Goal: Task Accomplishment & Management: Use online tool/utility

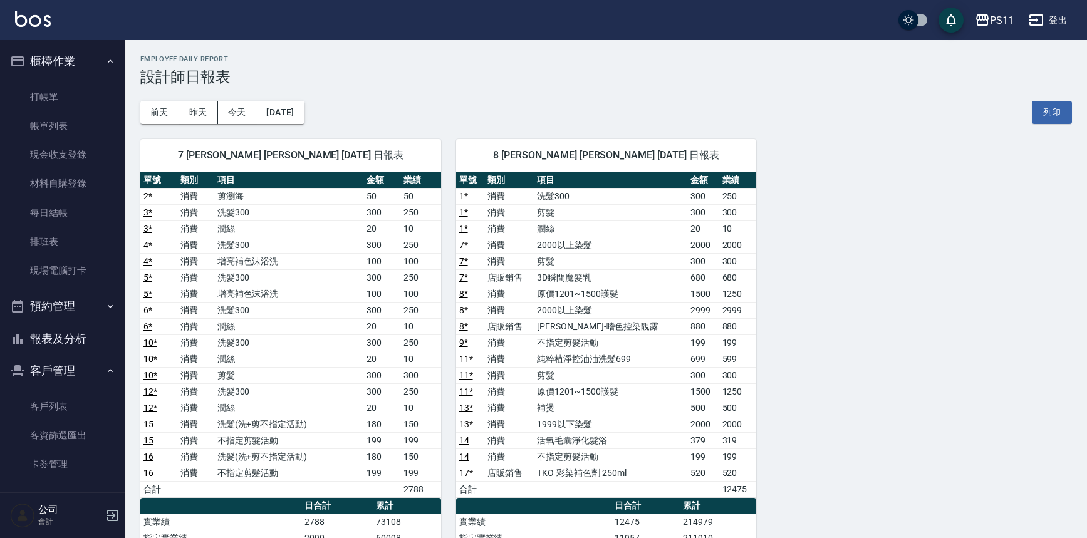
scroll to position [113, 0]
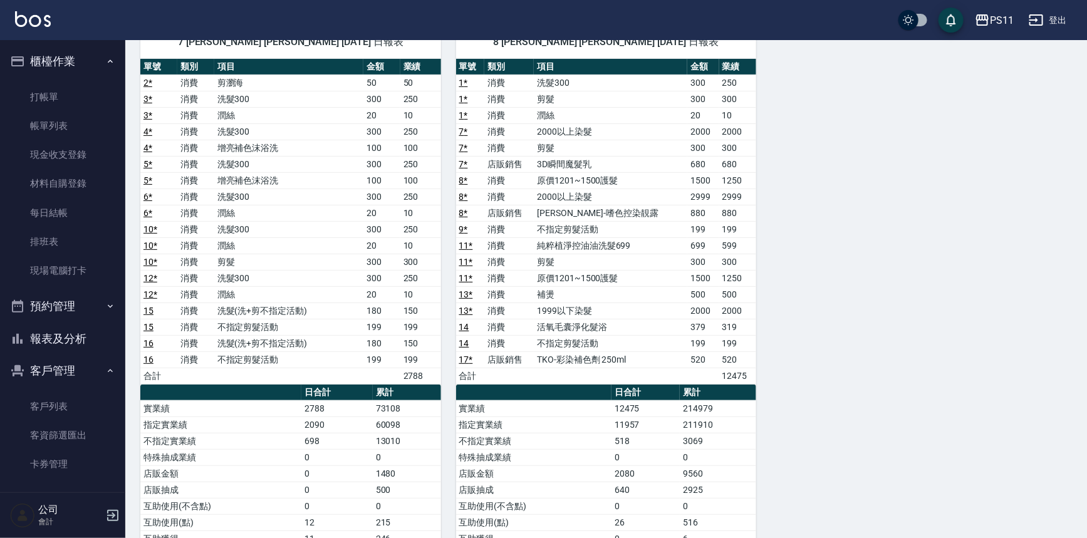
click at [69, 380] on button "客戶管理" at bounding box center [62, 371] width 115 height 33
click at [83, 341] on button "報表及分析" at bounding box center [62, 339] width 115 height 33
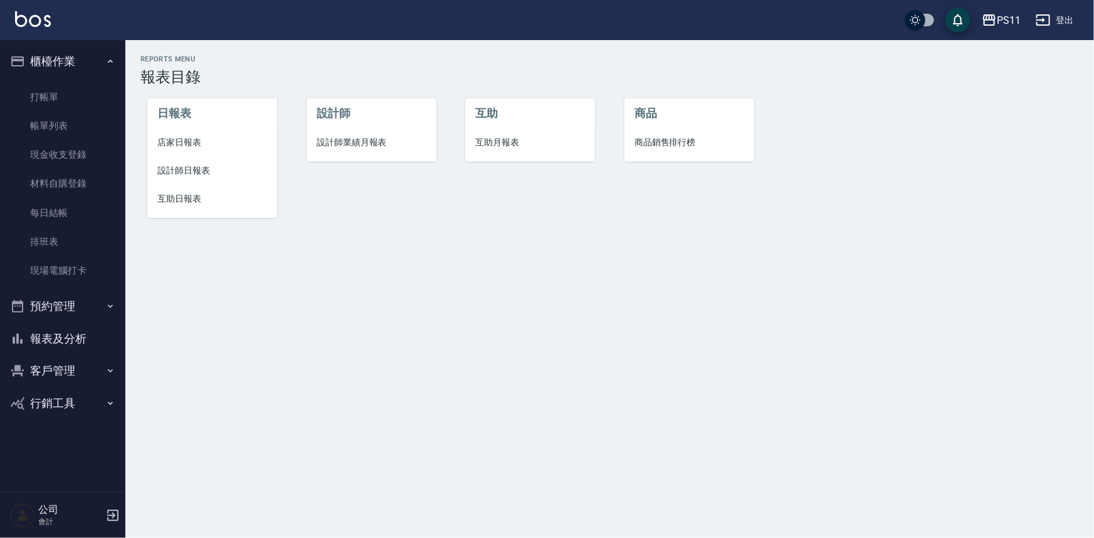
click at [189, 207] on li "互助日報表" at bounding box center [212, 199] width 130 height 28
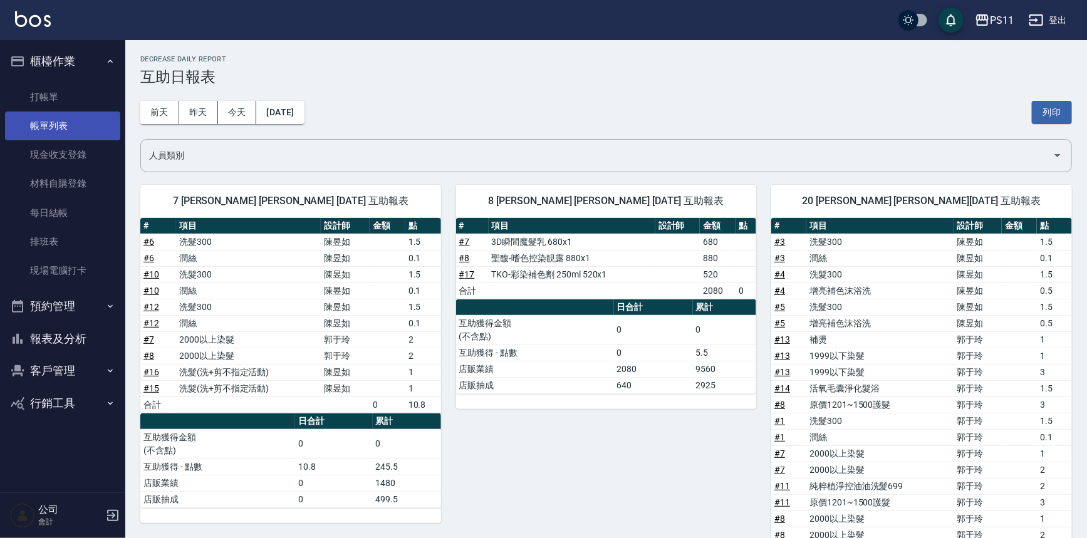
click at [56, 120] on link "帳單列表" at bounding box center [62, 126] width 115 height 29
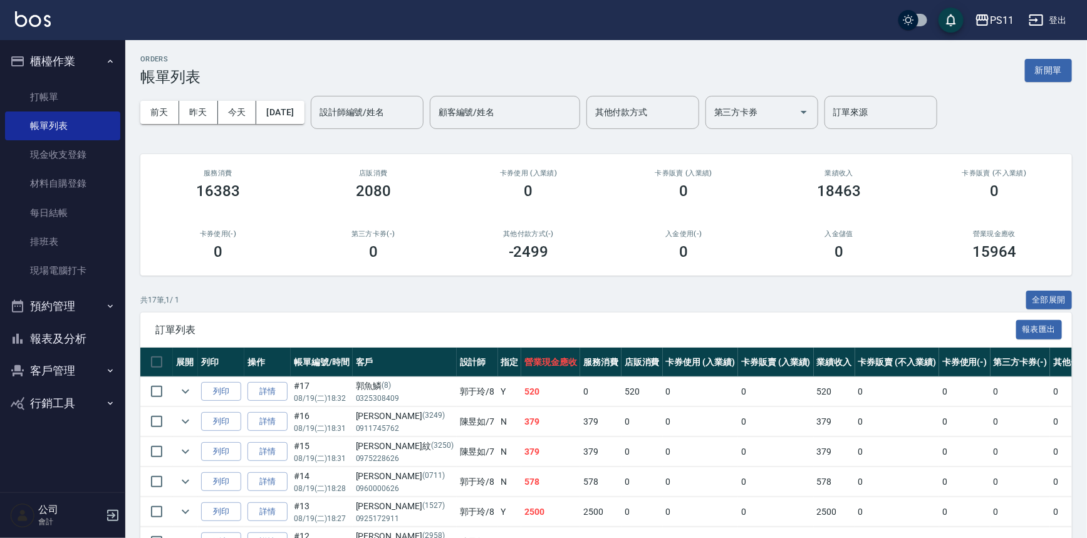
scroll to position [285, 0]
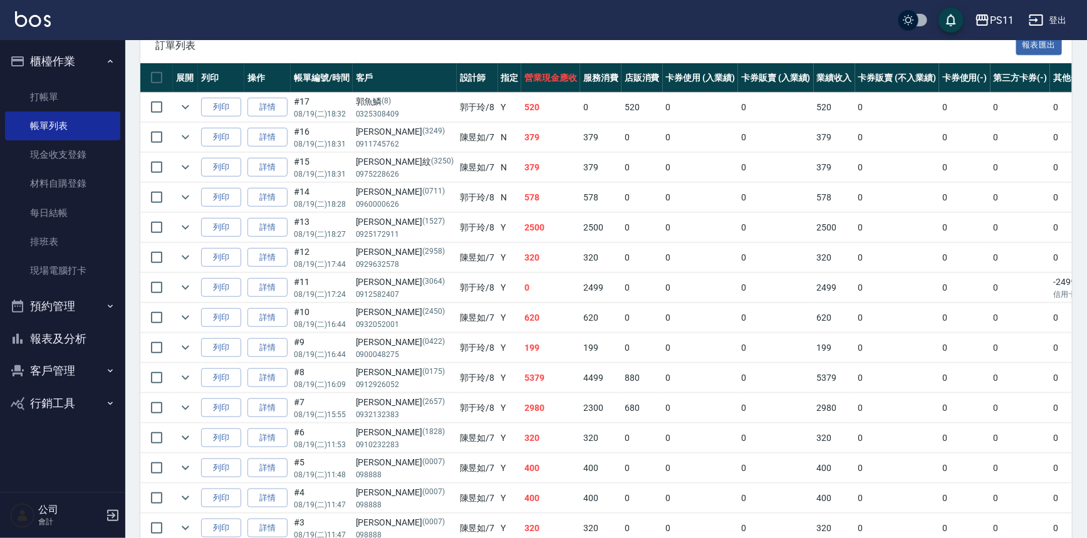
click at [91, 335] on button "報表及分析" at bounding box center [62, 339] width 115 height 33
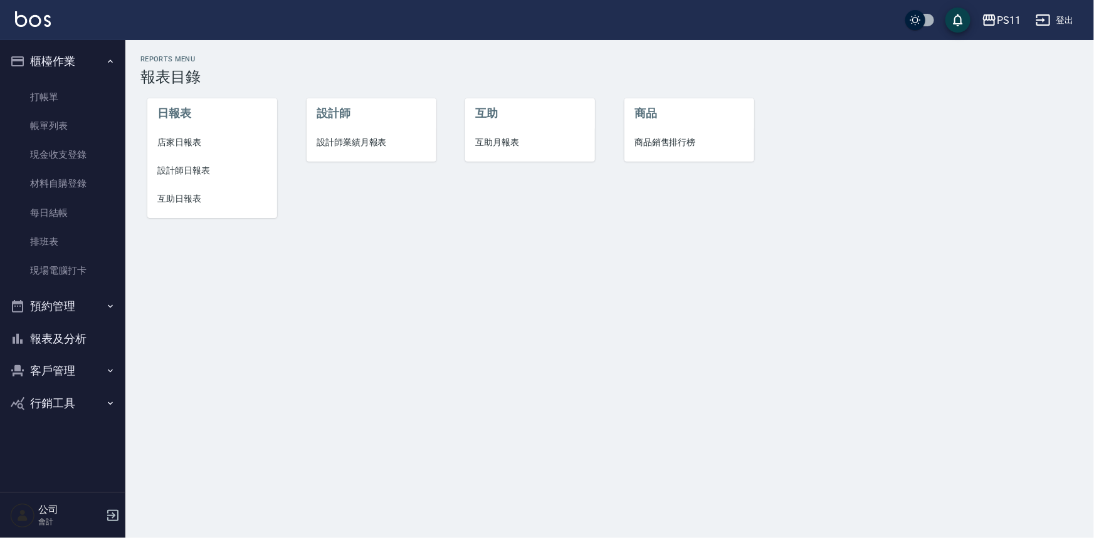
click at [186, 169] on span "設計師日報表" at bounding box center [212, 170] width 110 height 13
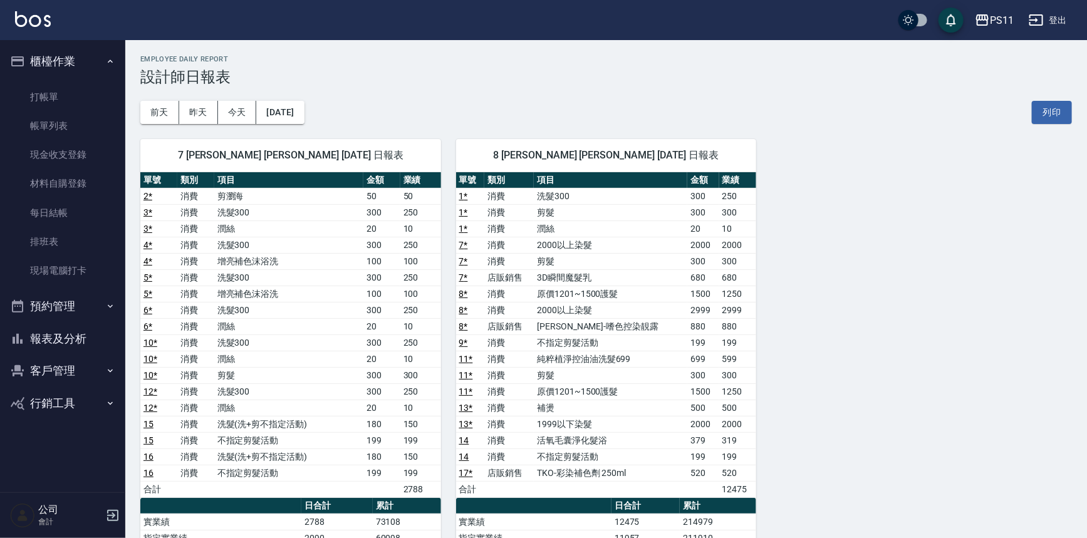
click at [812, 374] on div "7 [PERSON_NAME] [PERSON_NAME] [DATE] 日報表 單號 類別 項目 金額 業績 2 * 消費 剪瀏海 50 50 3 * 消費…" at bounding box center [598, 449] width 947 height 650
click at [813, 372] on div "7 [PERSON_NAME] [PERSON_NAME] [DATE] 日報表 單號 類別 項目 金額 業績 2 * 消費 剪瀏海 50 50 3 * 消費…" at bounding box center [598, 449] width 947 height 650
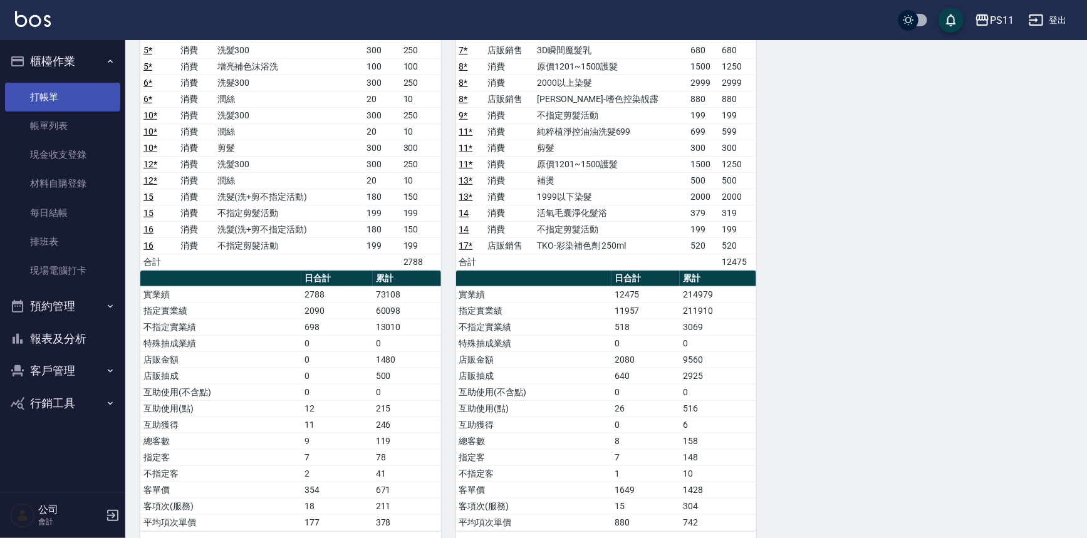
click at [77, 99] on link "打帳單" at bounding box center [62, 97] width 115 height 29
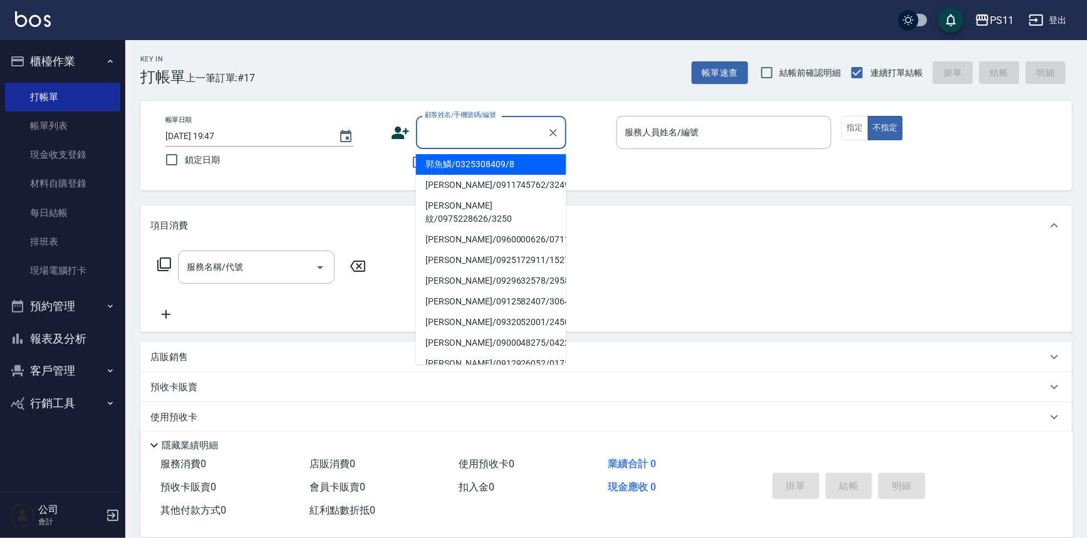
click at [457, 120] on div "顧客姓名/手機號碼/編號" at bounding box center [491, 132] width 150 height 33
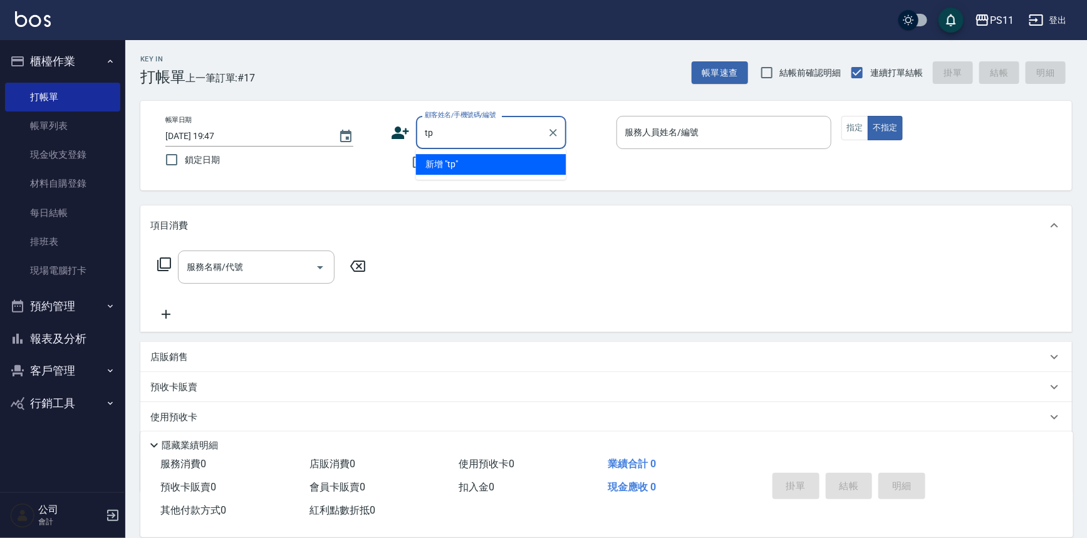
type input "t"
type input "ㄎ"
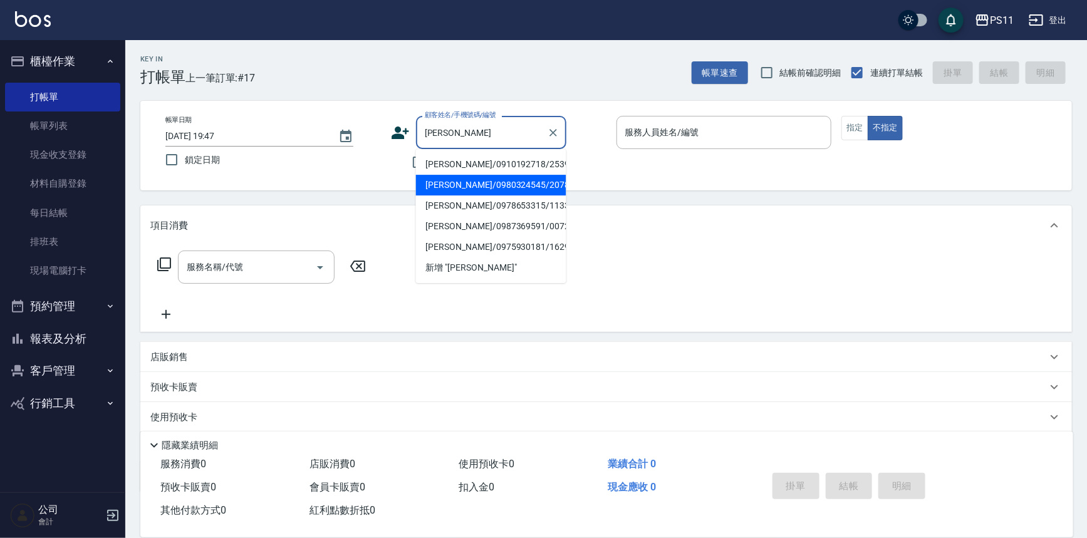
click at [447, 182] on li "[PERSON_NAME]/0980324545/2078" at bounding box center [491, 185] width 150 height 21
type input "[PERSON_NAME]/0980324545/2078"
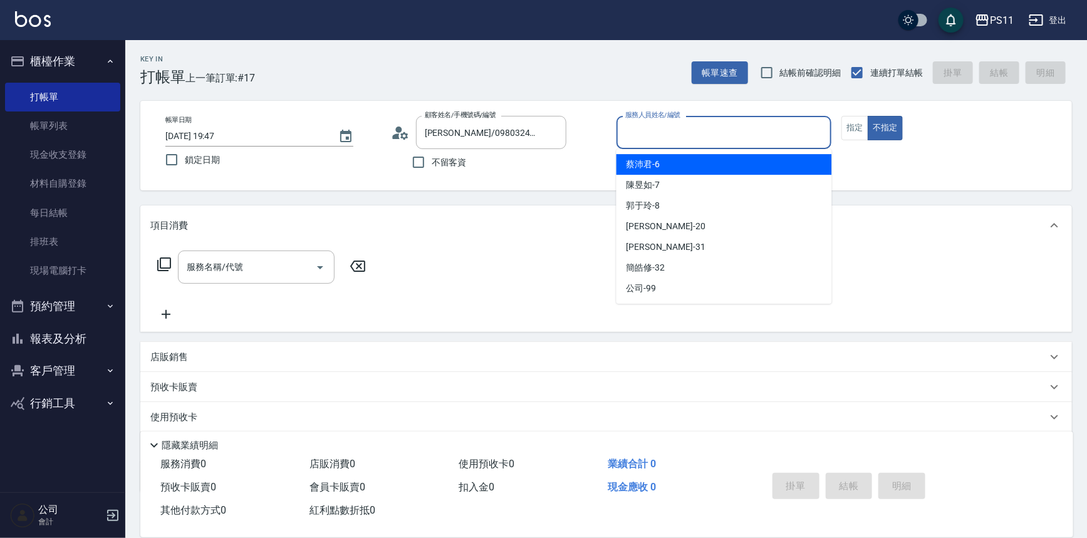
click at [728, 134] on input "服務人員姓名/編號" at bounding box center [724, 133] width 204 height 22
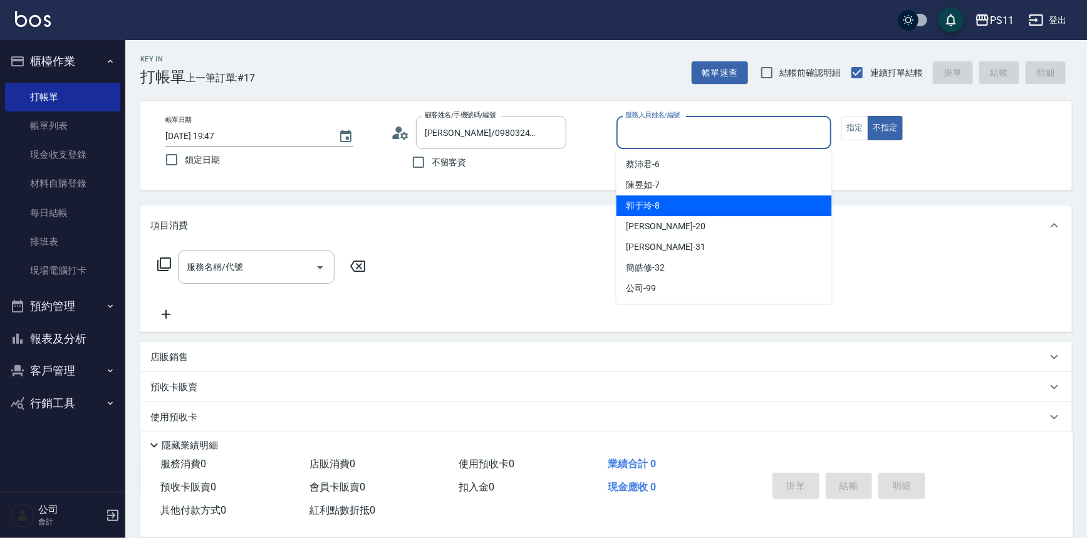
click at [710, 209] on div "[PERSON_NAME]-8" at bounding box center [725, 206] width 216 height 21
type input "[PERSON_NAME]-8"
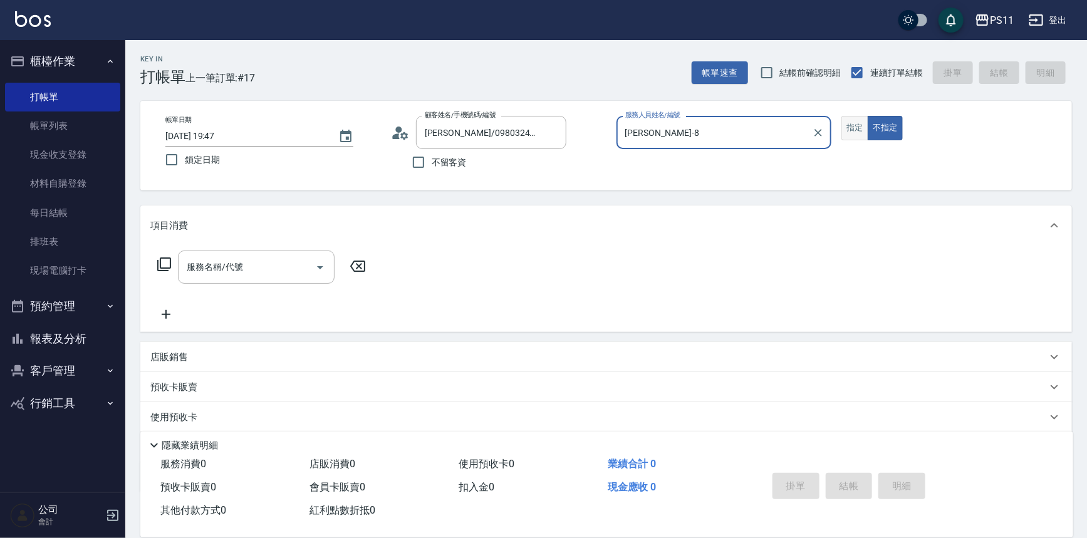
click at [847, 128] on button "指定" at bounding box center [855, 128] width 27 height 24
click at [172, 268] on div "服務名稱/代號 服務名稱/代號" at bounding box center [261, 267] width 223 height 33
click at [178, 266] on div "服務名稱/代號" at bounding box center [256, 267] width 157 height 33
click at [169, 266] on icon at bounding box center [164, 264] width 15 height 15
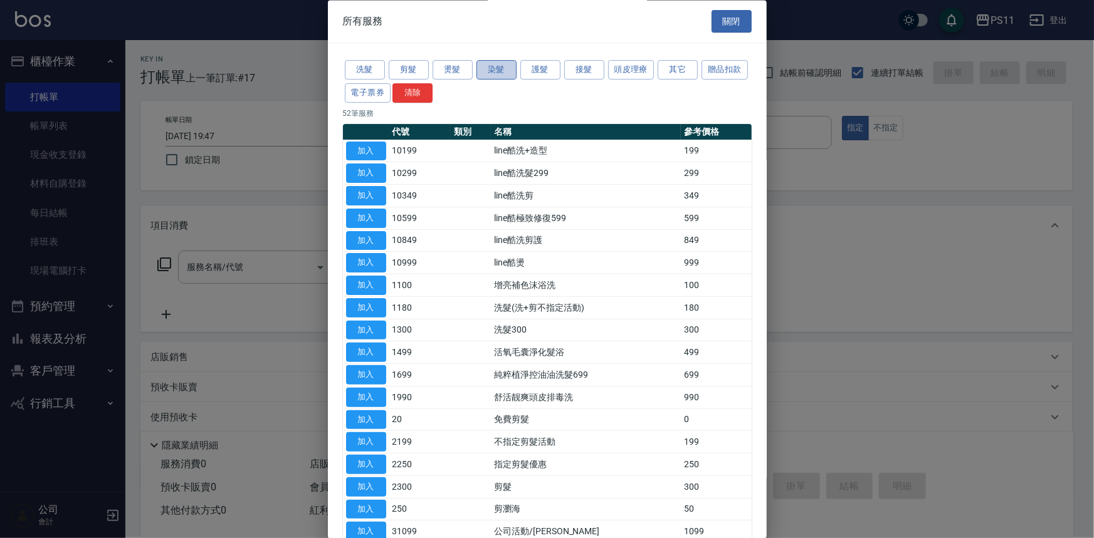
click at [501, 72] on button "染髮" at bounding box center [496, 70] width 40 height 19
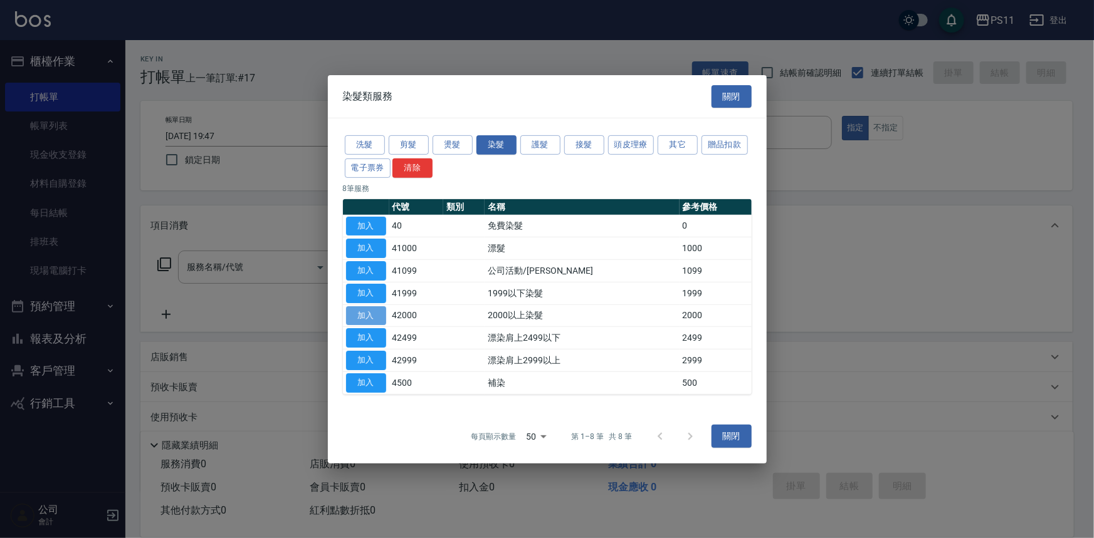
click at [360, 318] on button "加入" at bounding box center [366, 315] width 40 height 19
type input "2000以上染髮(42000)"
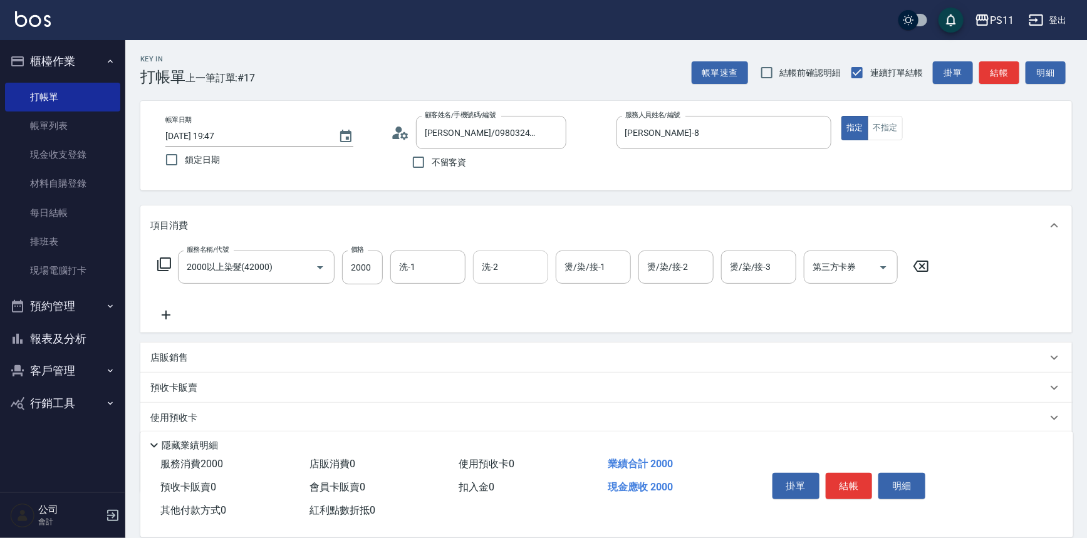
click at [476, 281] on div "洗-2" at bounding box center [510, 267] width 75 height 33
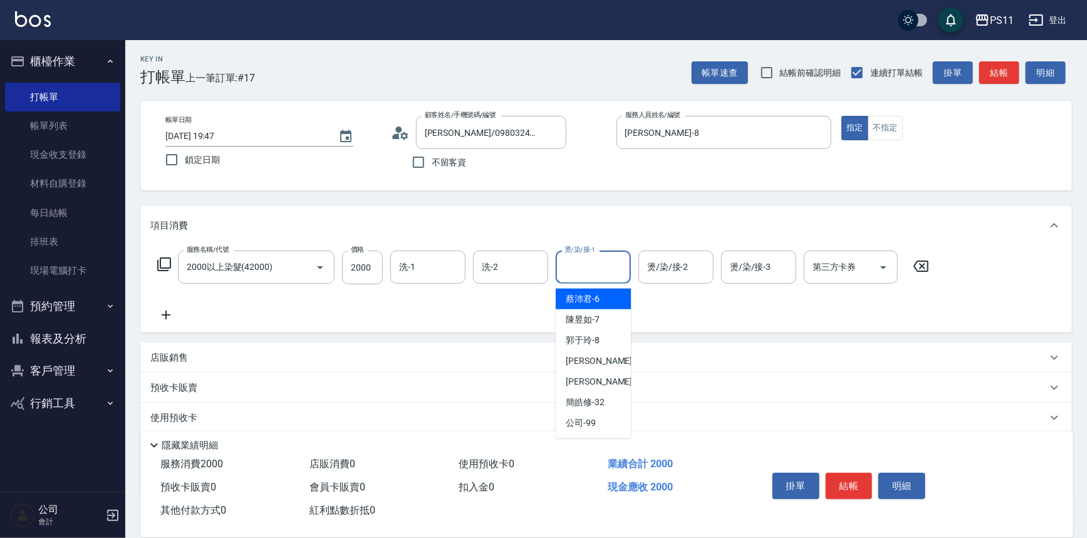
click at [586, 266] on input "燙/染/接-1" at bounding box center [594, 267] width 64 height 22
type input "[PERSON_NAME]-7"
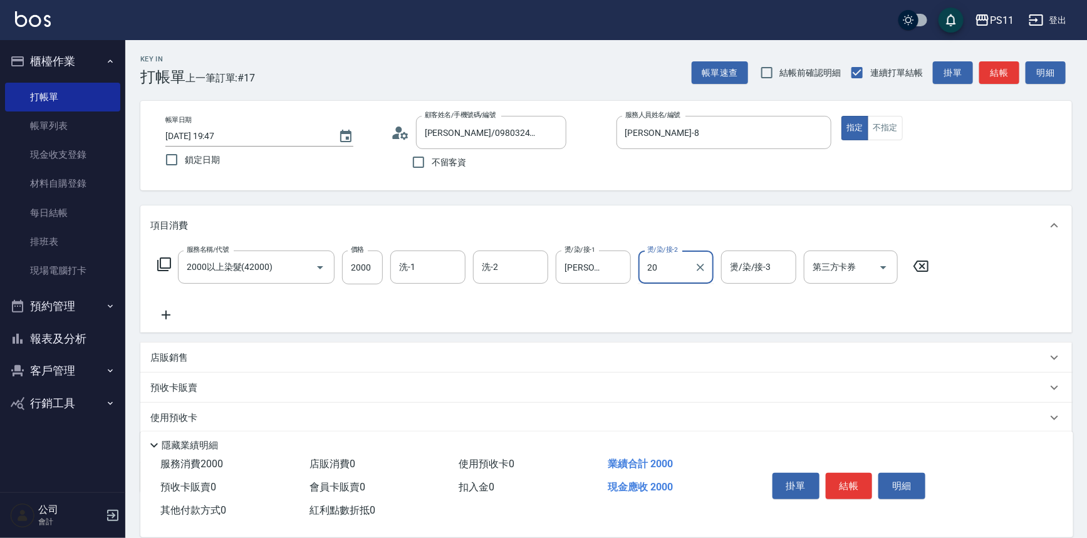
type input "[PERSON_NAME]-20"
drag, startPoint x: 422, startPoint y: 269, endPoint x: 455, endPoint y: 275, distance: 33.2
click at [430, 269] on input "洗-1" at bounding box center [428, 267] width 64 height 22
type input "[PERSON_NAME]-20"
drag, startPoint x: 162, startPoint y: 310, endPoint x: 169, endPoint y: 312, distance: 7.9
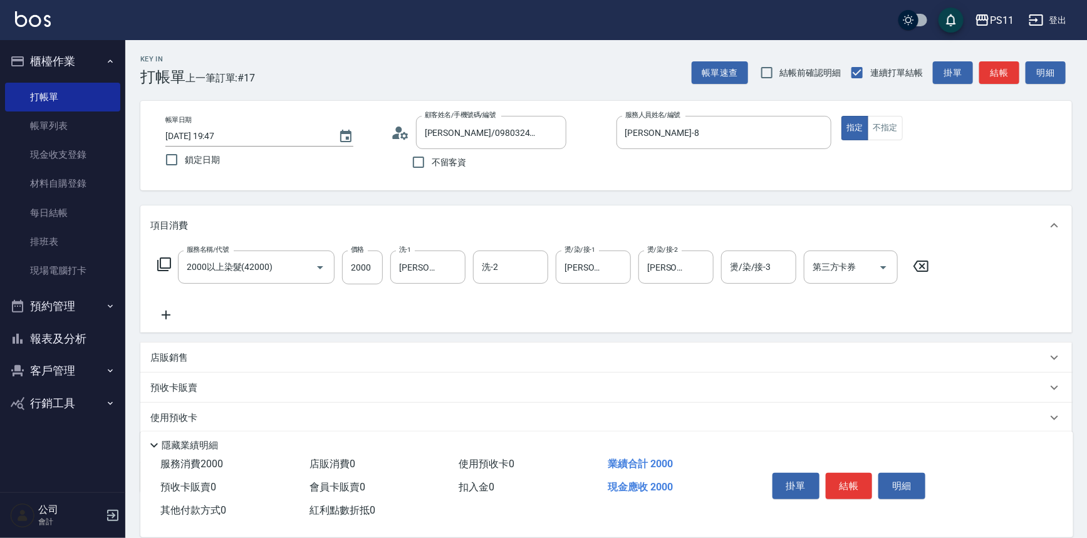
click at [169, 312] on icon at bounding box center [165, 315] width 31 height 15
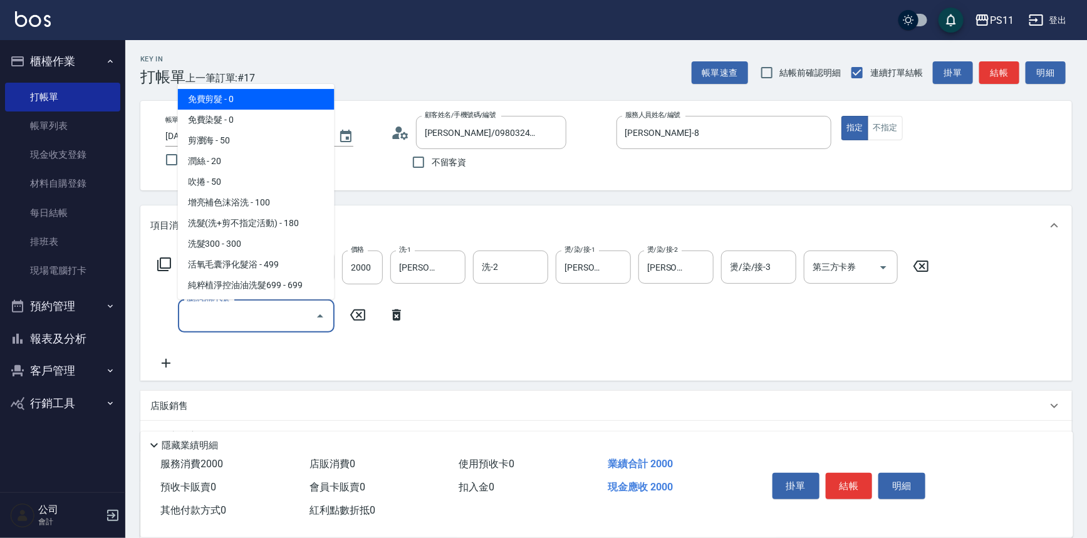
click at [255, 323] on input "服務名稱/代號" at bounding box center [247, 316] width 127 height 22
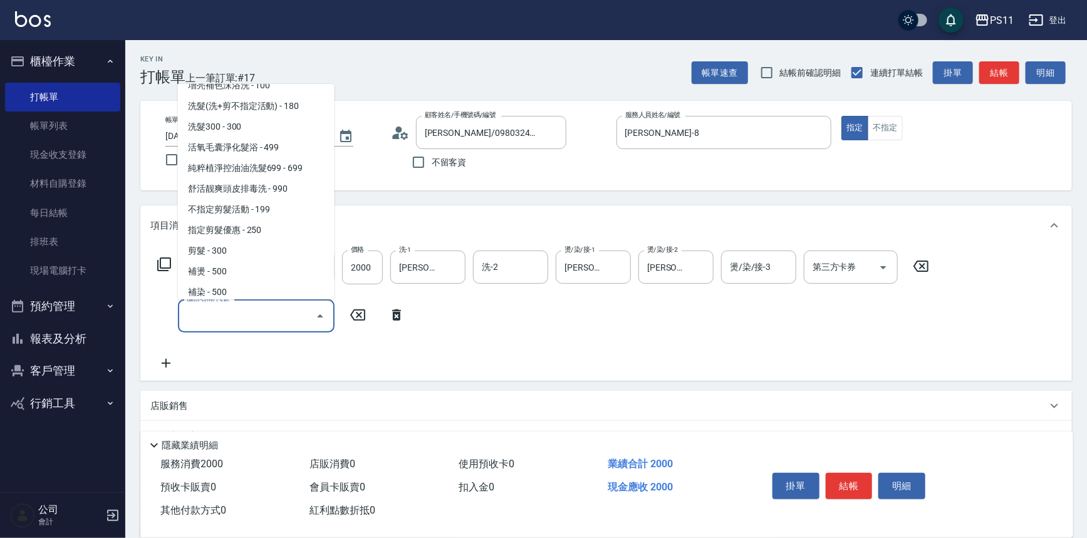
scroll to position [227, 0]
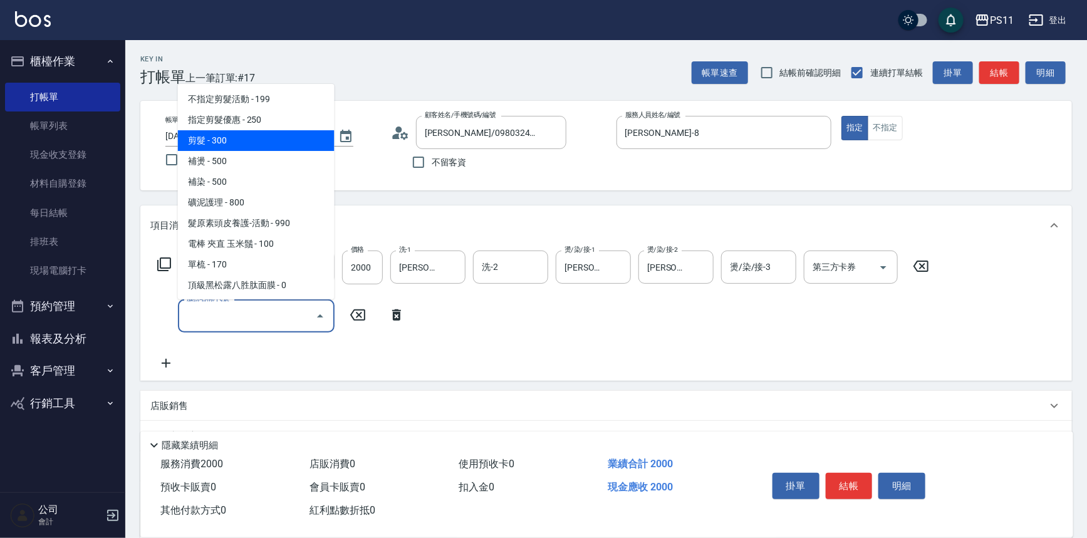
click at [263, 138] on span "剪髮 - 300" at bounding box center [256, 140] width 157 height 21
type input "剪髮(2300)"
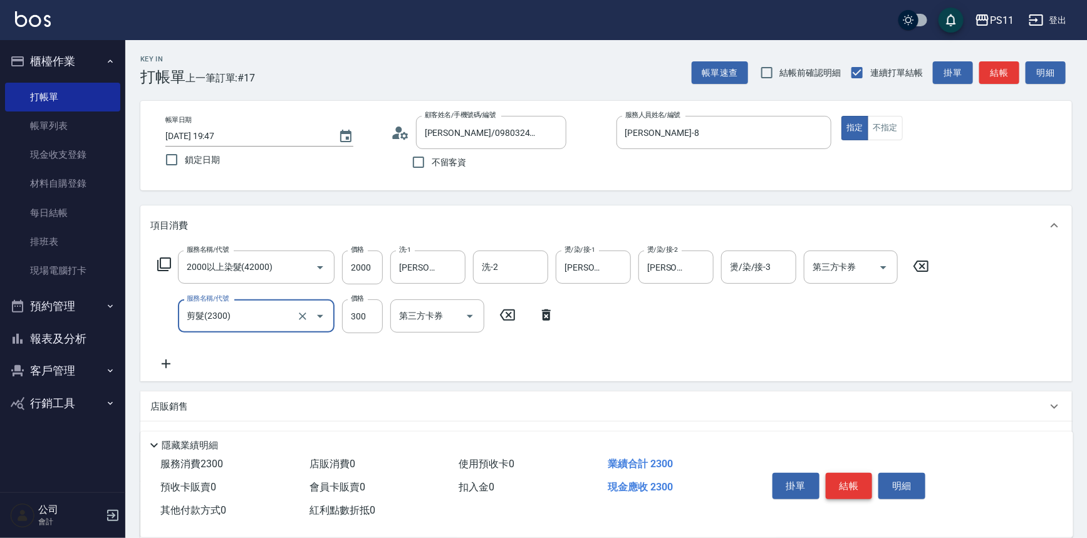
click at [857, 481] on button "結帳" at bounding box center [849, 486] width 47 height 26
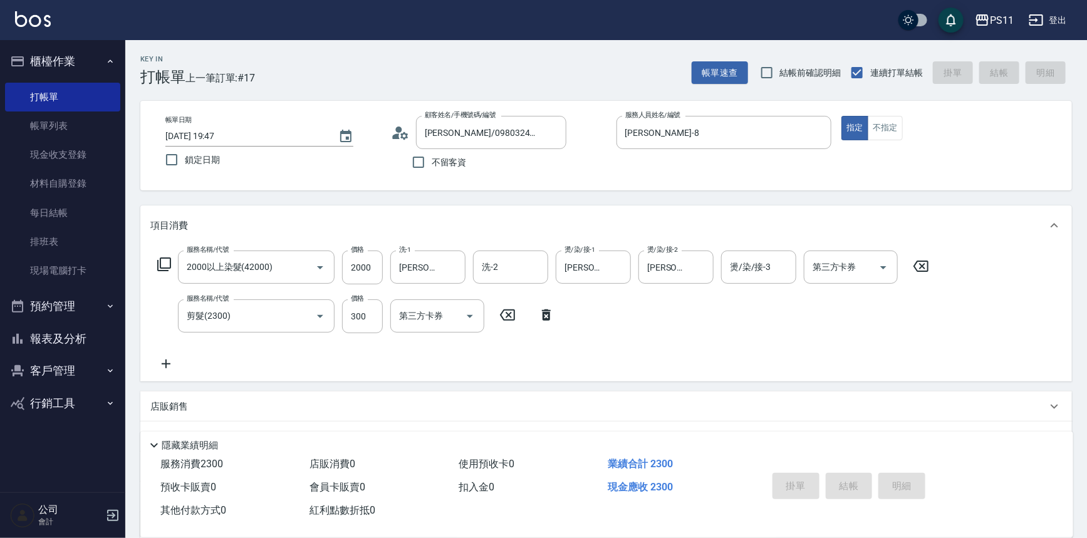
type input "[DATE] 19:49"
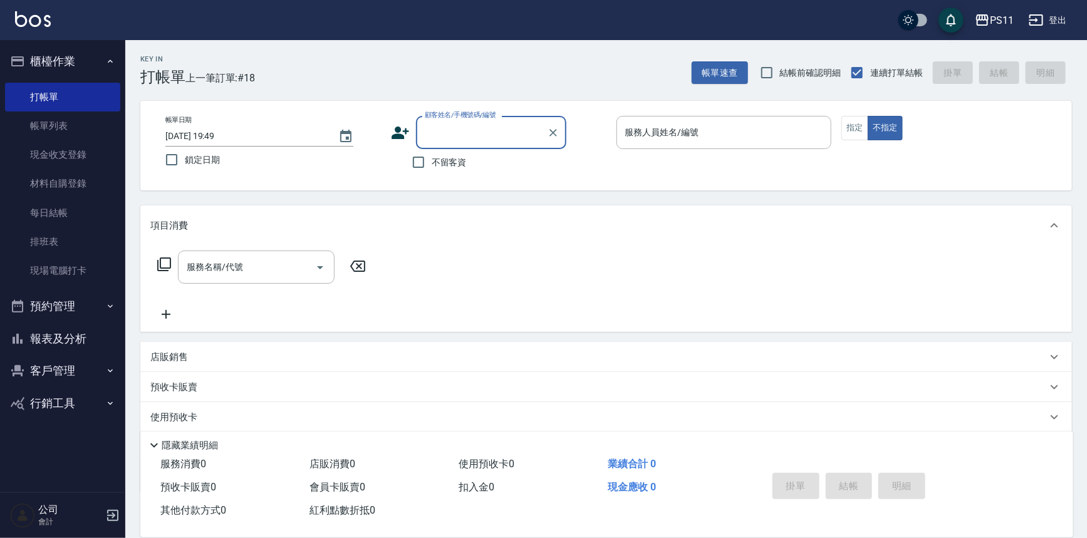
drag, startPoint x: 501, startPoint y: 128, endPoint x: 555, endPoint y: 145, distance: 56.3
click at [501, 128] on input "顧客姓名/手機號碼/編號" at bounding box center [482, 133] width 120 height 22
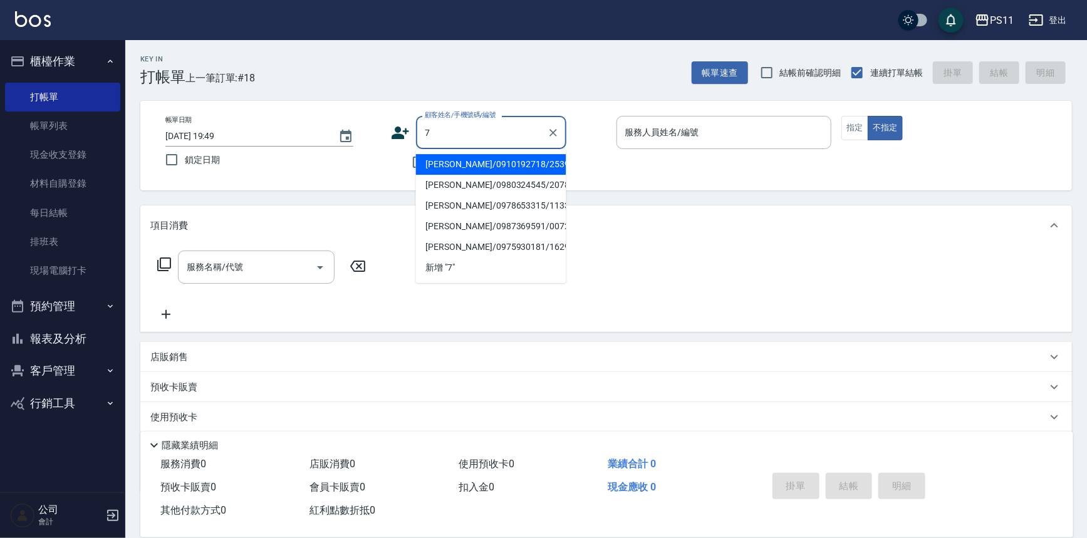
type input "[PERSON_NAME]/0910192718/2539"
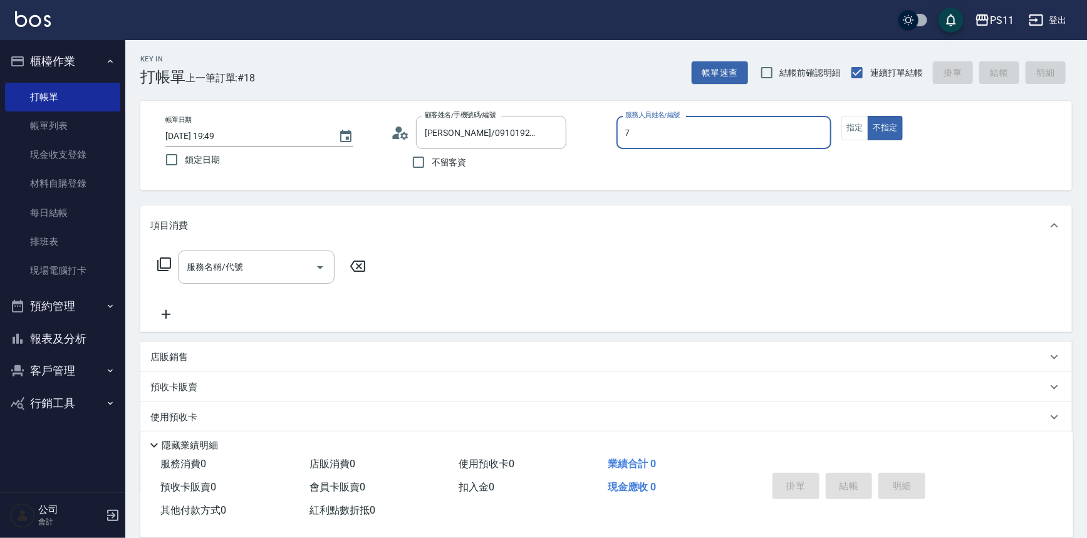
type input "[PERSON_NAME]-7"
type button "false"
click at [160, 264] on icon at bounding box center [164, 265] width 14 height 14
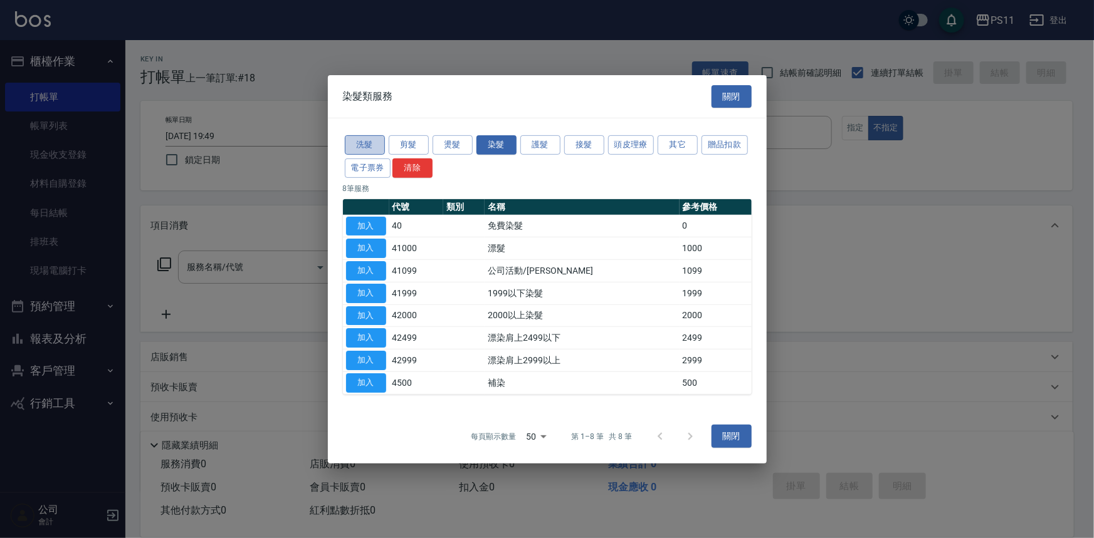
click at [366, 145] on button "洗髮" at bounding box center [365, 144] width 40 height 19
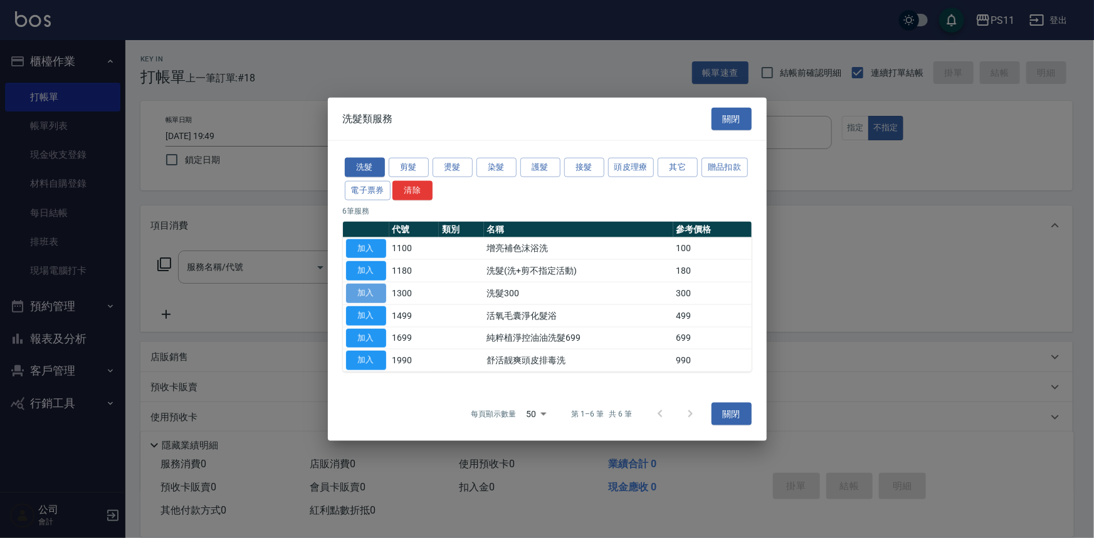
click at [368, 295] on button "加入" at bounding box center [366, 293] width 40 height 19
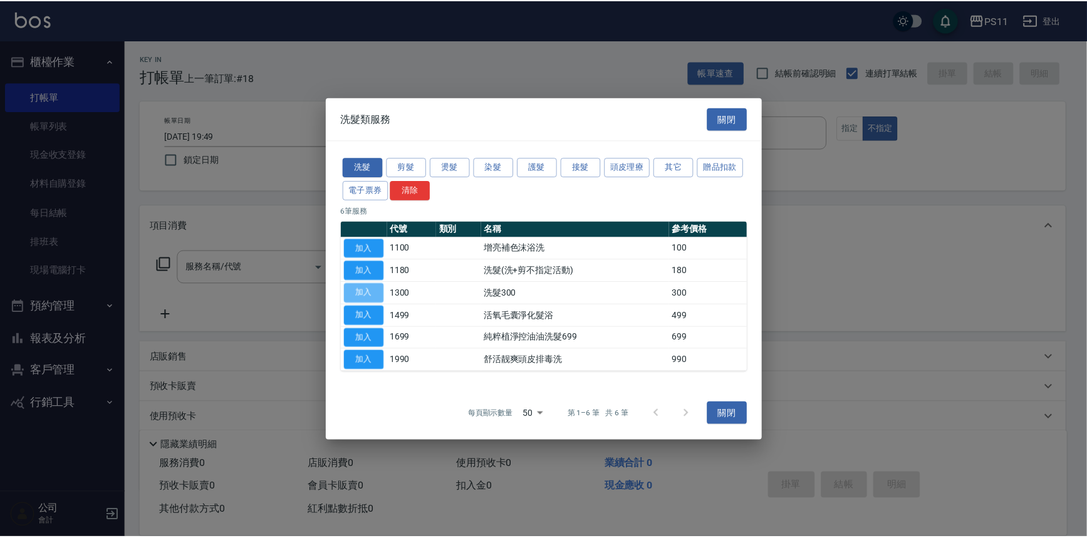
type input "洗髮300(1300)"
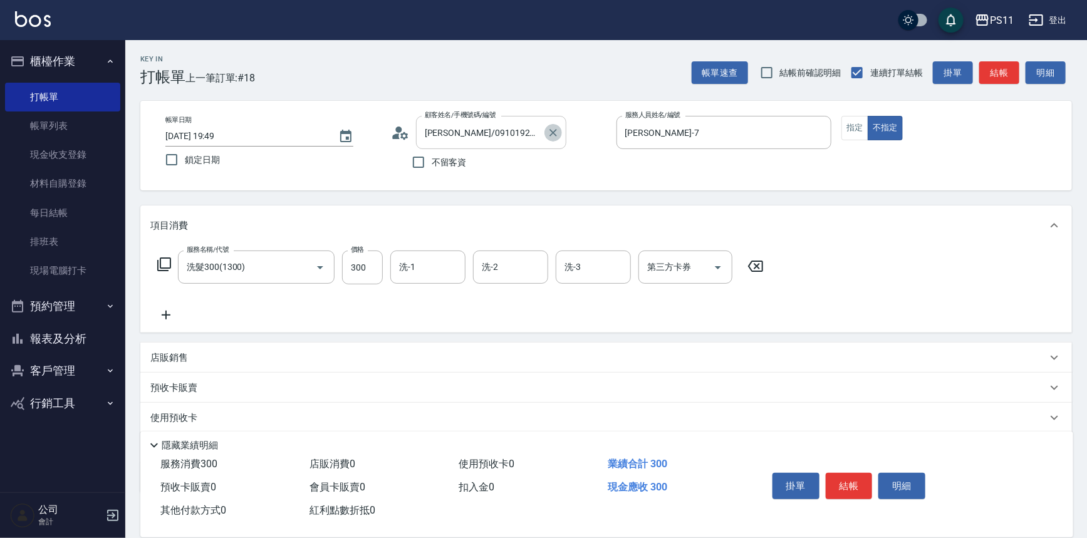
click at [555, 130] on icon "Clear" at bounding box center [554, 133] width 8 height 8
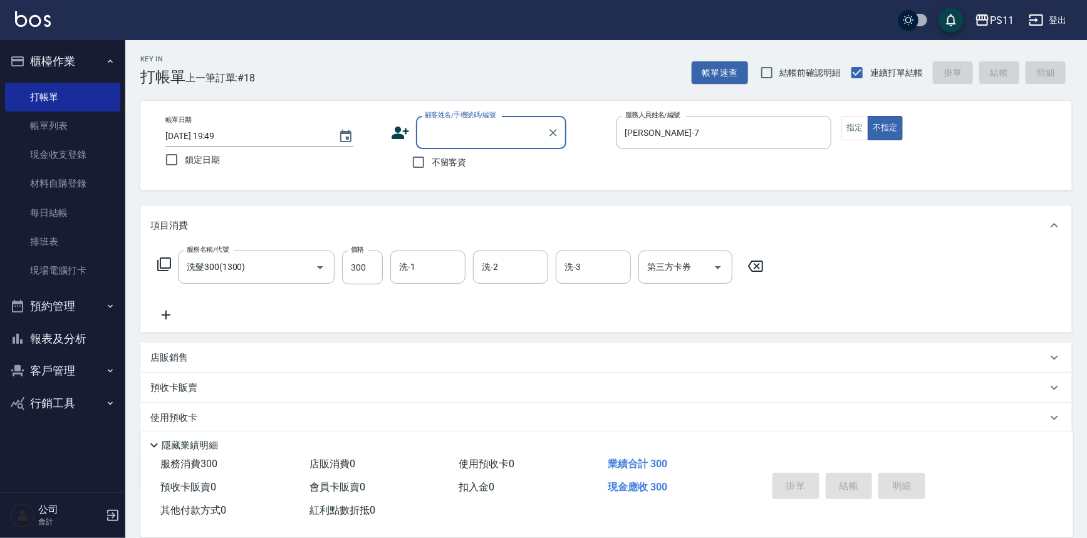
click at [474, 133] on input "顧客姓名/手機號碼/編號" at bounding box center [482, 133] width 120 height 22
click at [483, 137] on input "顧客姓名/手機號碼/編號" at bounding box center [482, 133] width 120 height 22
type input "Judy/098888/0007"
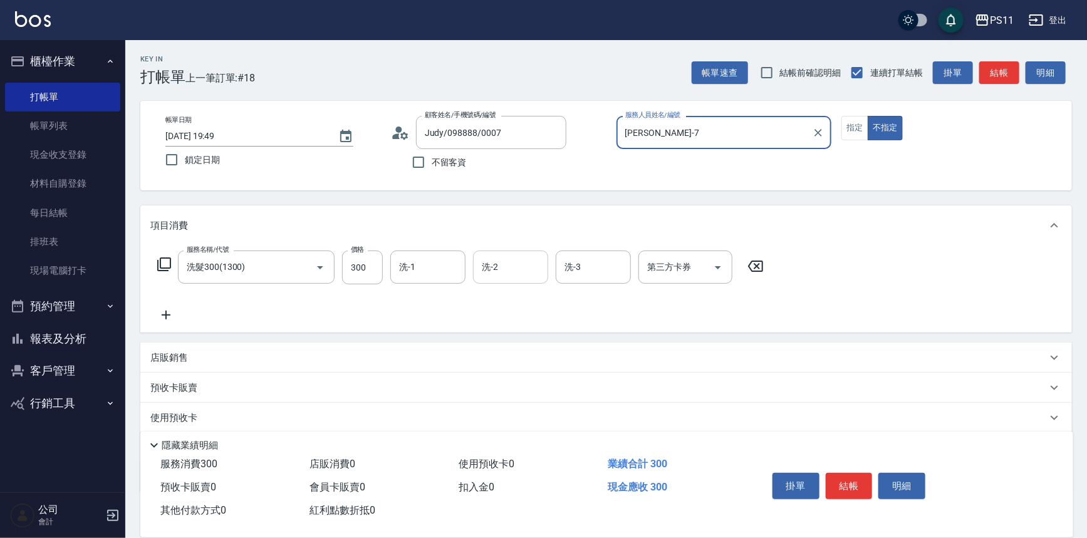
drag, startPoint x: 441, startPoint y: 251, endPoint x: 526, endPoint y: 254, distance: 84.7
click at [453, 254] on div "洗-1" at bounding box center [427, 267] width 75 height 33
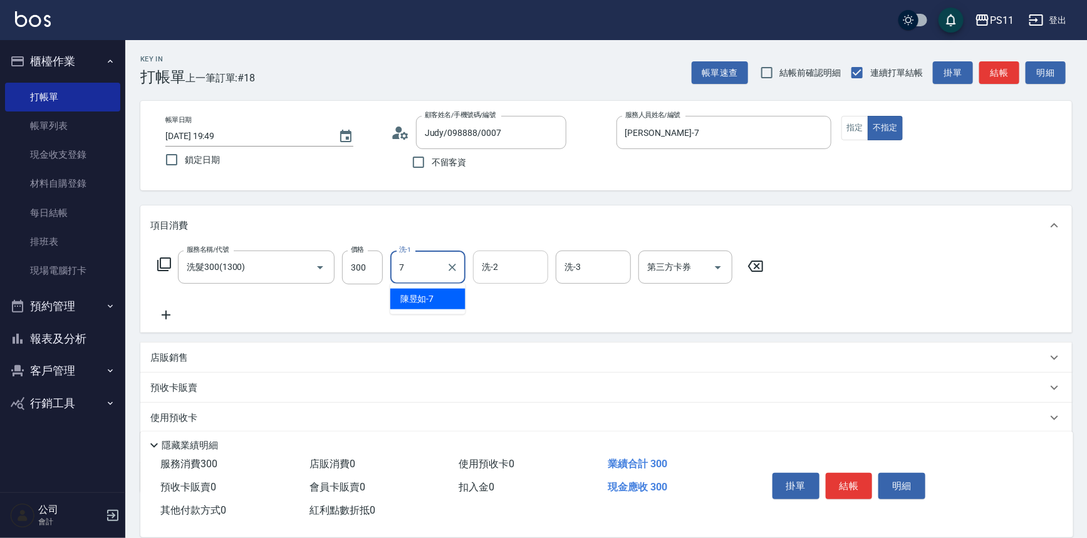
type input "[PERSON_NAME]-7"
click at [167, 310] on icon at bounding box center [165, 315] width 31 height 15
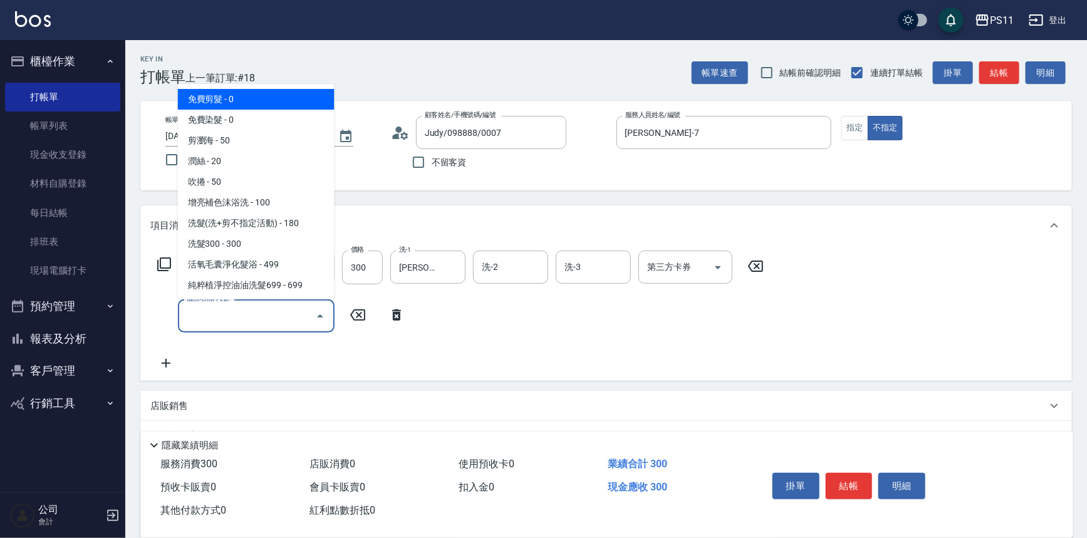
click at [217, 316] on input "服務名稱/代號" at bounding box center [247, 316] width 127 height 22
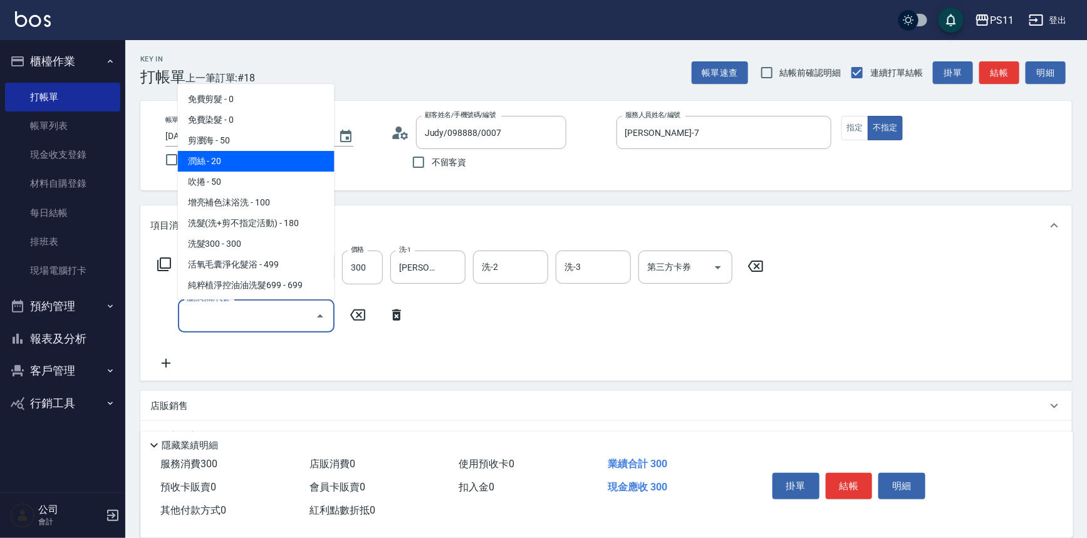
click at [251, 164] on span "潤絲 - 20" at bounding box center [256, 161] width 157 height 21
type input "潤絲(820)"
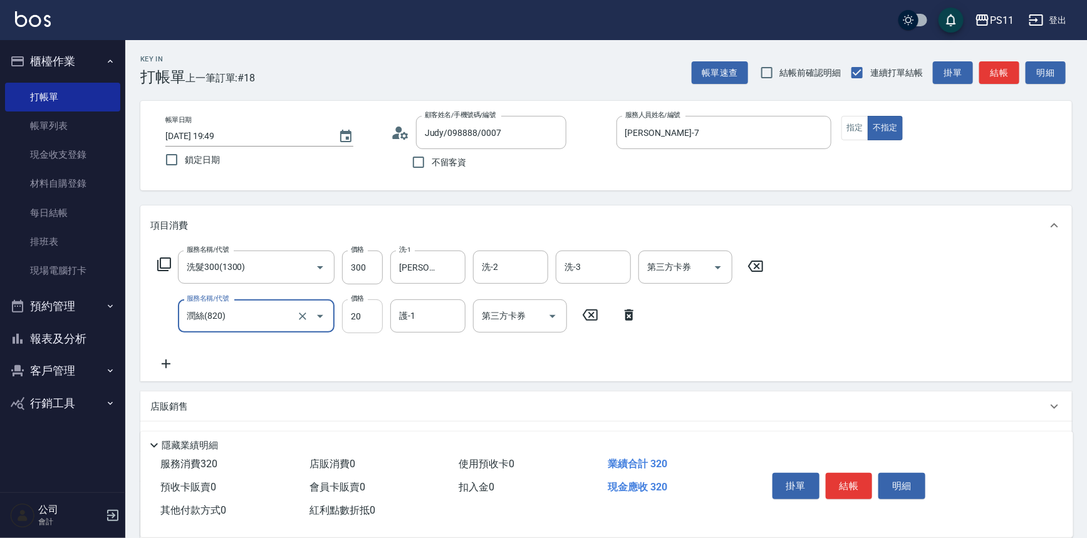
click at [358, 306] on input "20" at bounding box center [362, 317] width 41 height 34
type input "100"
type input "8"
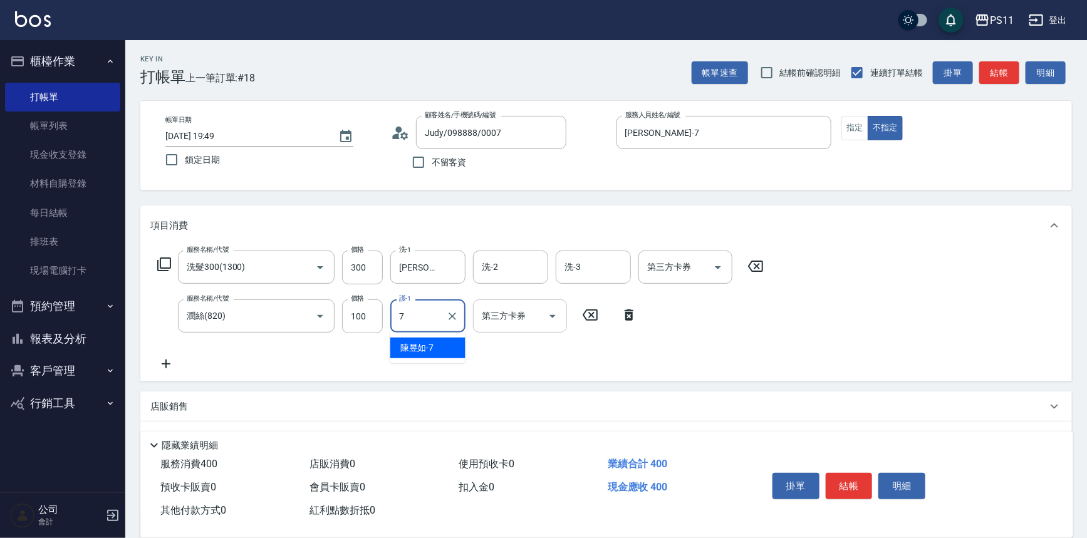
type input "[PERSON_NAME]-7"
click at [857, 473] on button "結帳" at bounding box center [849, 486] width 47 height 26
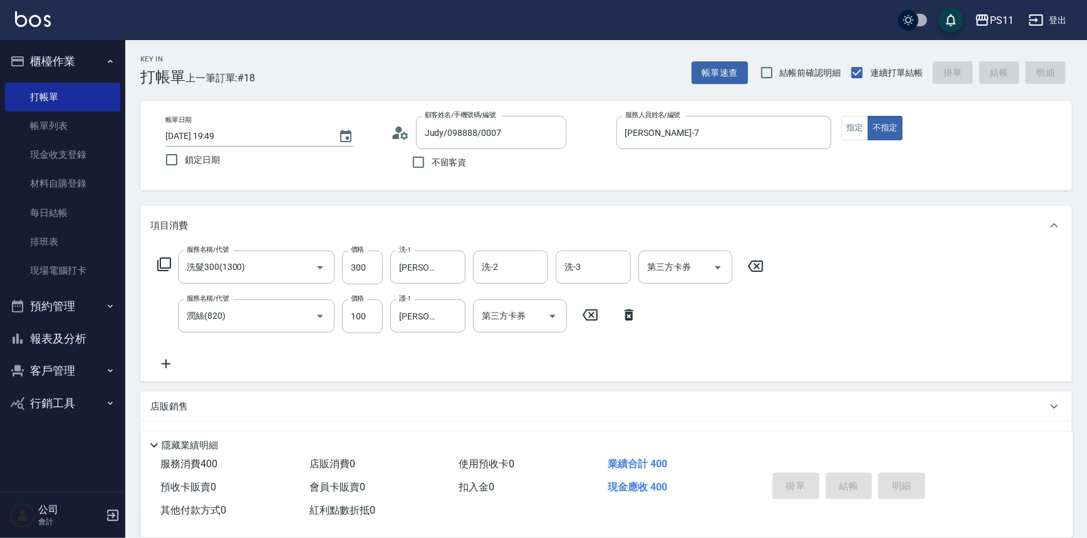
type input "[DATE] 19:50"
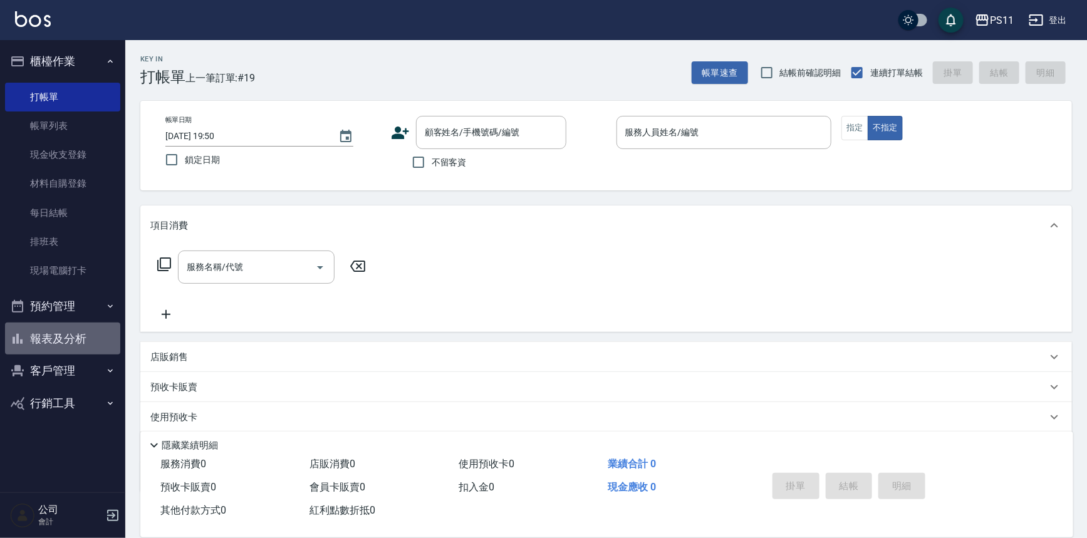
click at [69, 334] on button "報表及分析" at bounding box center [62, 339] width 115 height 33
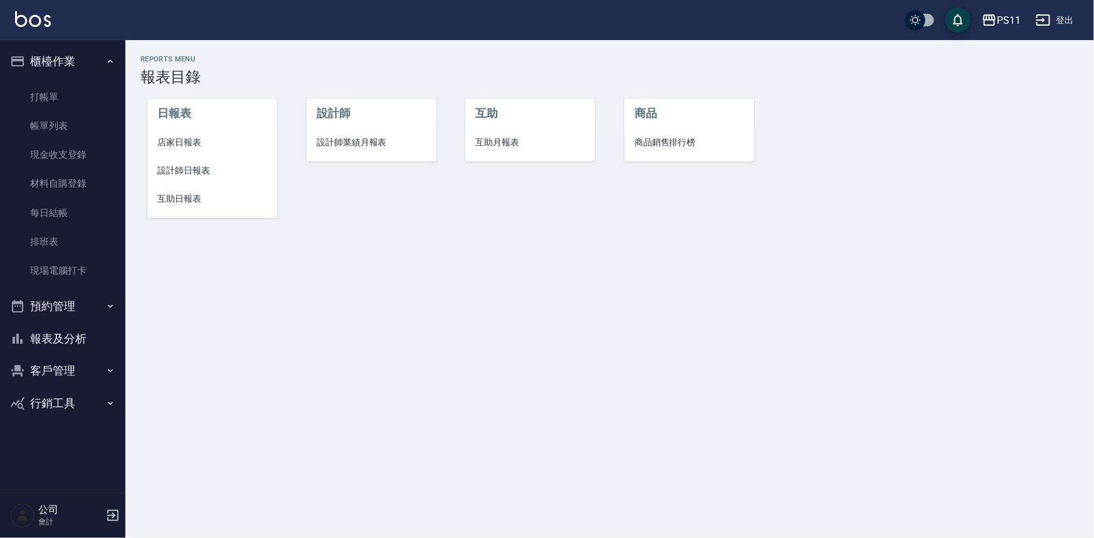
click at [186, 165] on span "設計師日報表" at bounding box center [212, 170] width 110 height 13
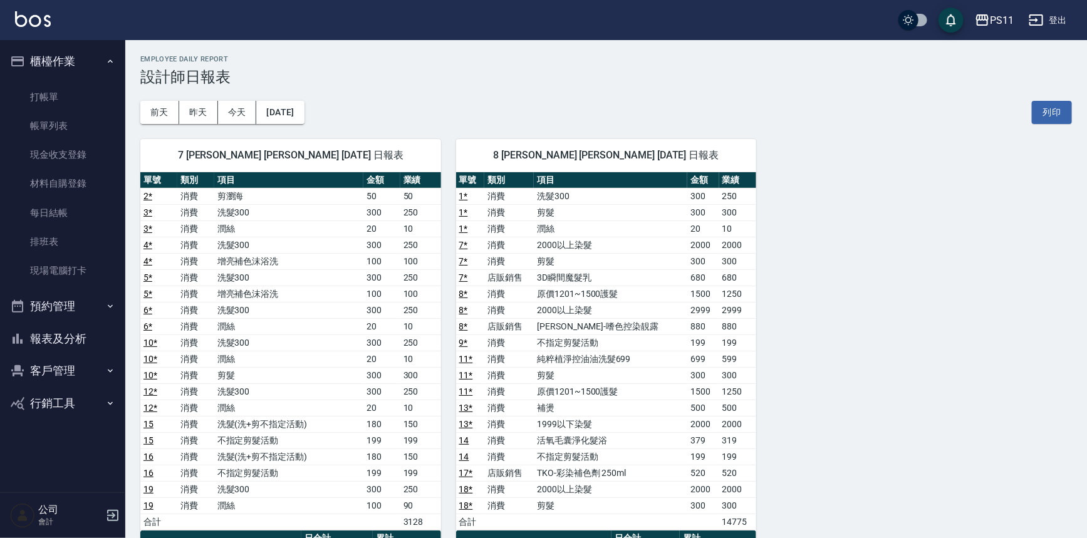
click at [852, 310] on div "7 [PERSON_NAME] [PERSON_NAME] [DATE] 日報表 單號 類別 項目 金額 業績 2 * 消費 剪瀏海 50 50 3 * 消費…" at bounding box center [598, 465] width 947 height 682
drag, startPoint x: 911, startPoint y: 442, endPoint x: 769, endPoint y: 253, distance: 236.8
click at [58, 338] on button "報表及分析" at bounding box center [62, 339] width 115 height 33
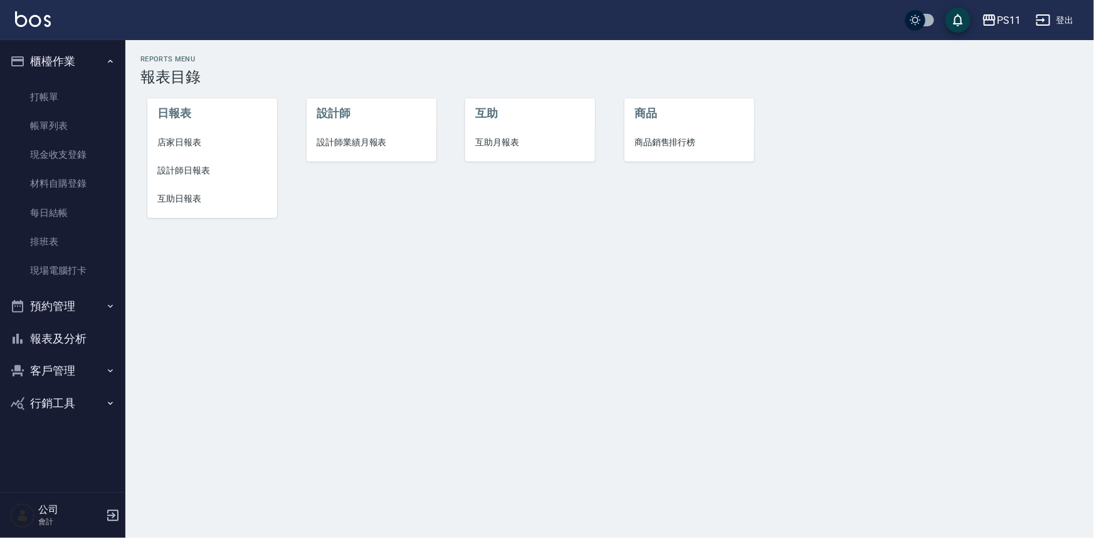
click at [80, 335] on button "報表及分析" at bounding box center [62, 339] width 115 height 33
click at [89, 330] on button "報表及分析" at bounding box center [62, 339] width 115 height 33
click at [181, 150] on li "店家日報表" at bounding box center [212, 142] width 130 height 28
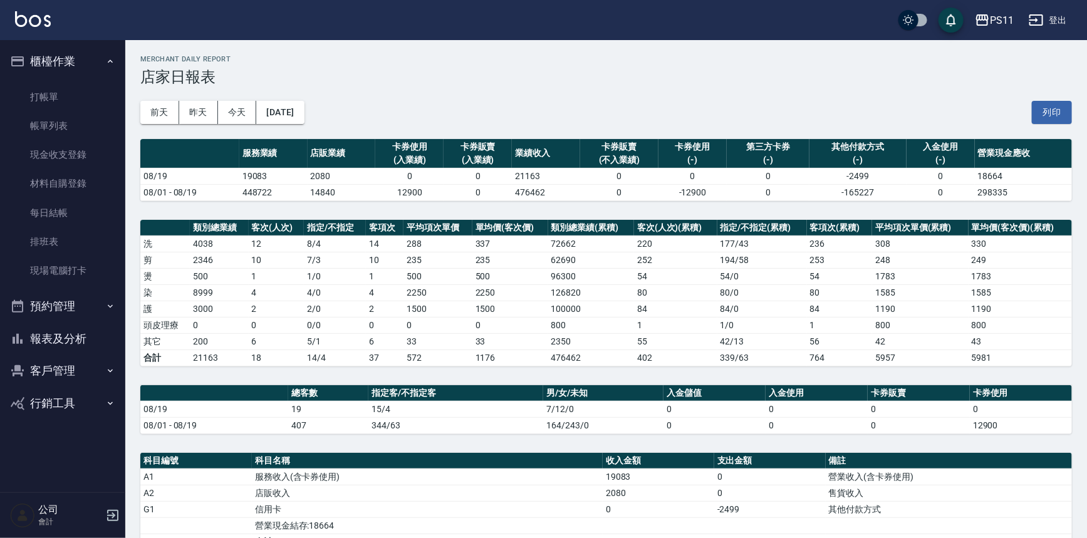
click at [665, 321] on td "1" at bounding box center [675, 325] width 83 height 16
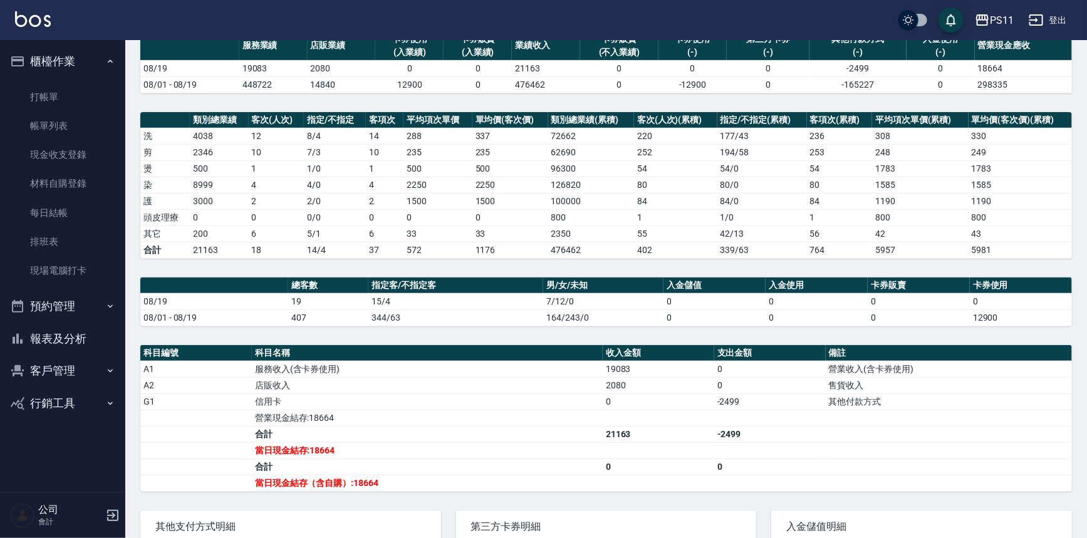
scroll to position [189, 0]
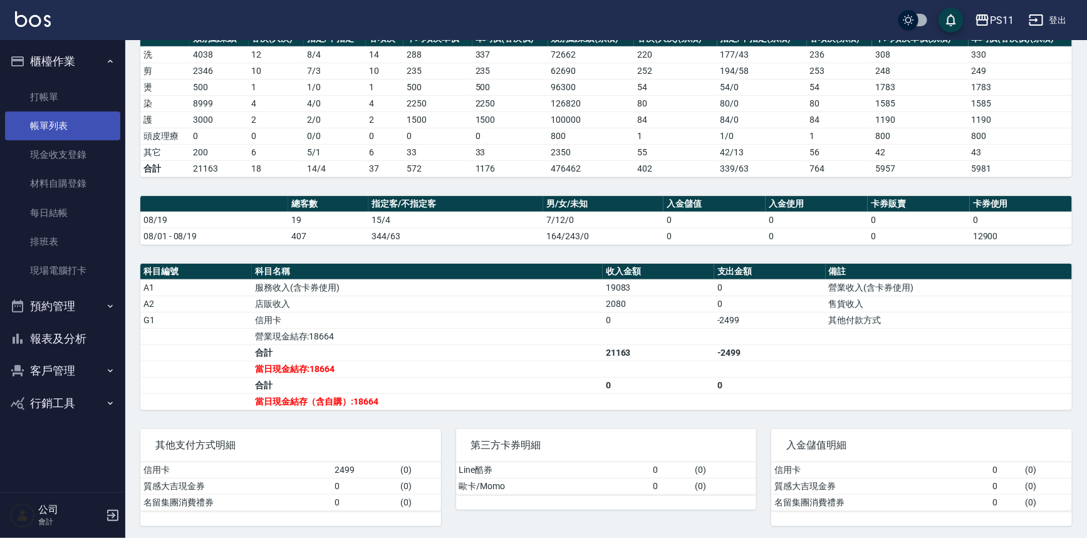
click at [45, 132] on link "帳單列表" at bounding box center [62, 126] width 115 height 29
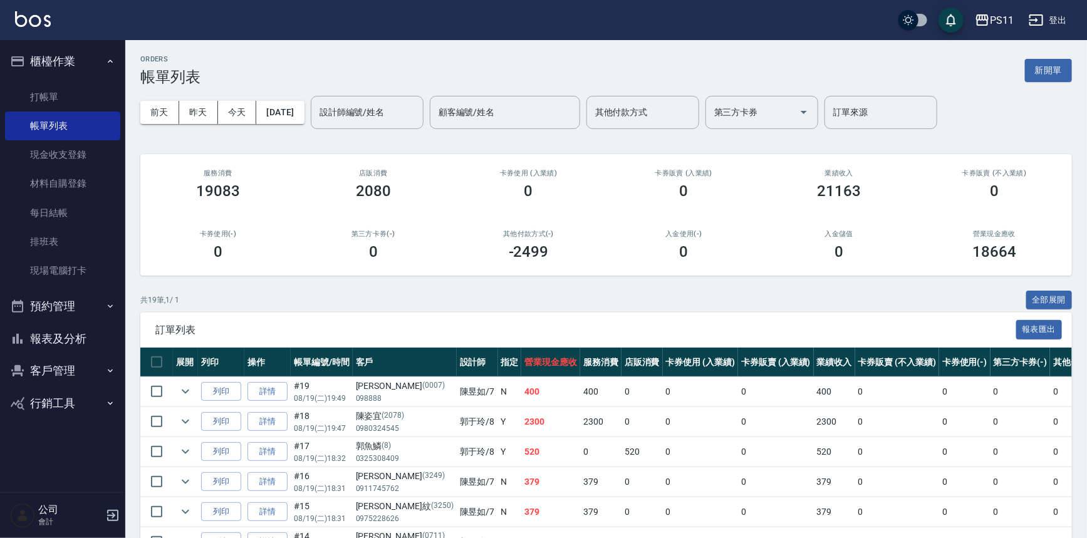
click at [307, 308] on div "共 19 筆, 1 / 1 全部展開" at bounding box center [606, 300] width 932 height 19
click at [394, 97] on div "設計師編號/姓名" at bounding box center [367, 112] width 113 height 33
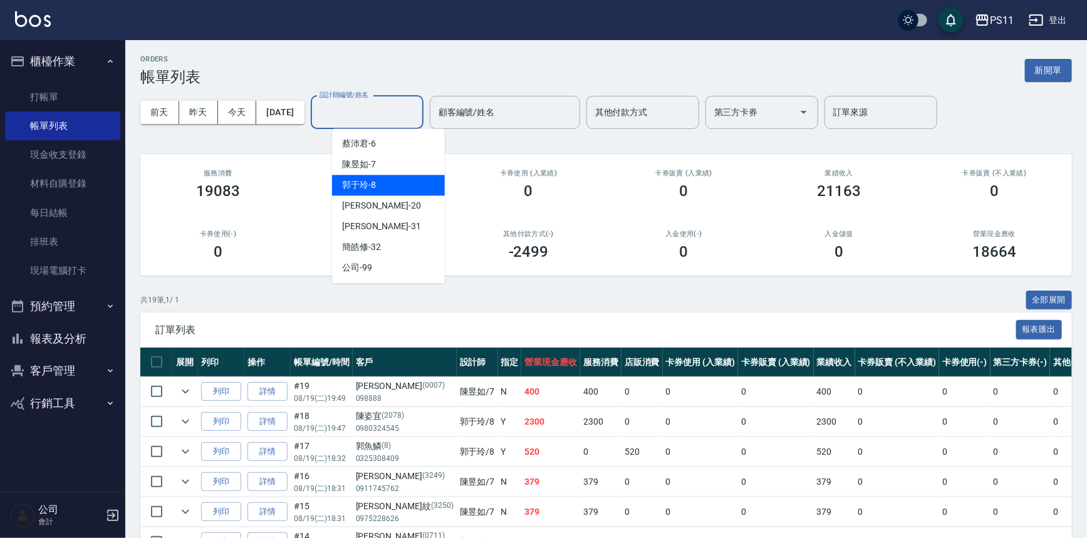
click at [390, 181] on div "[PERSON_NAME]-8" at bounding box center [388, 185] width 113 height 21
type input "[PERSON_NAME]-8"
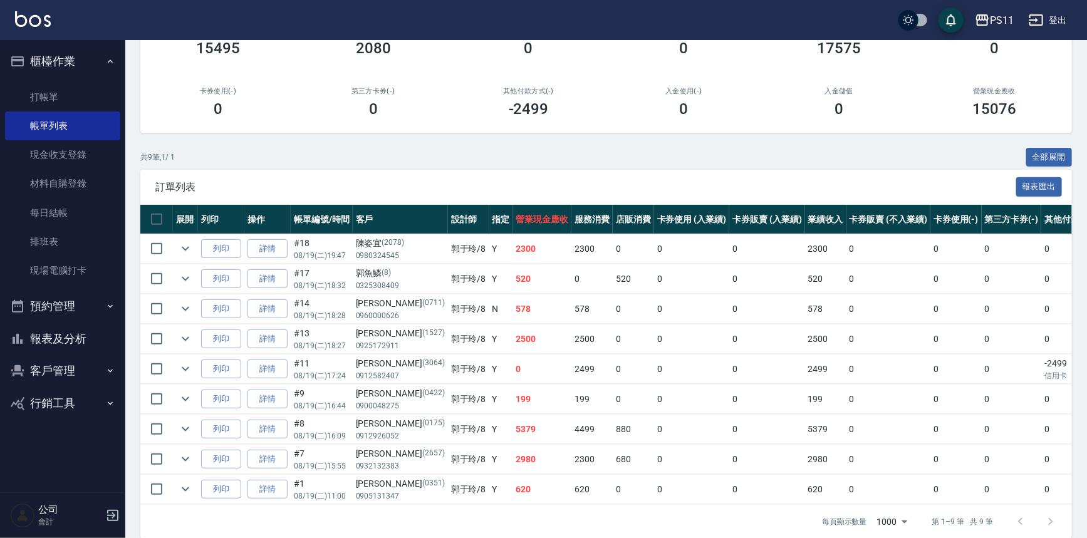
scroll to position [165, 0]
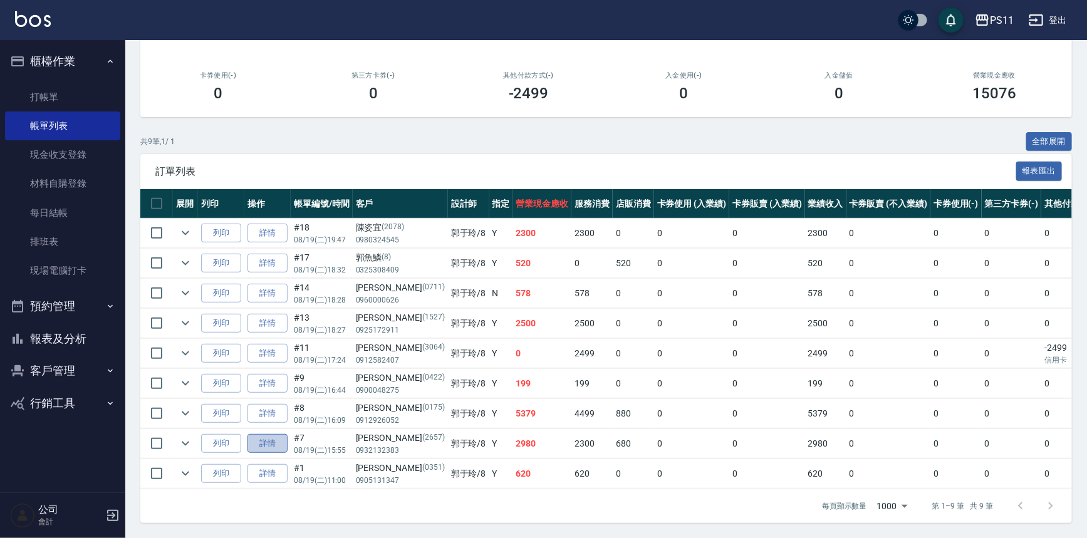
click at [282, 434] on link "詳情" at bounding box center [268, 443] width 40 height 19
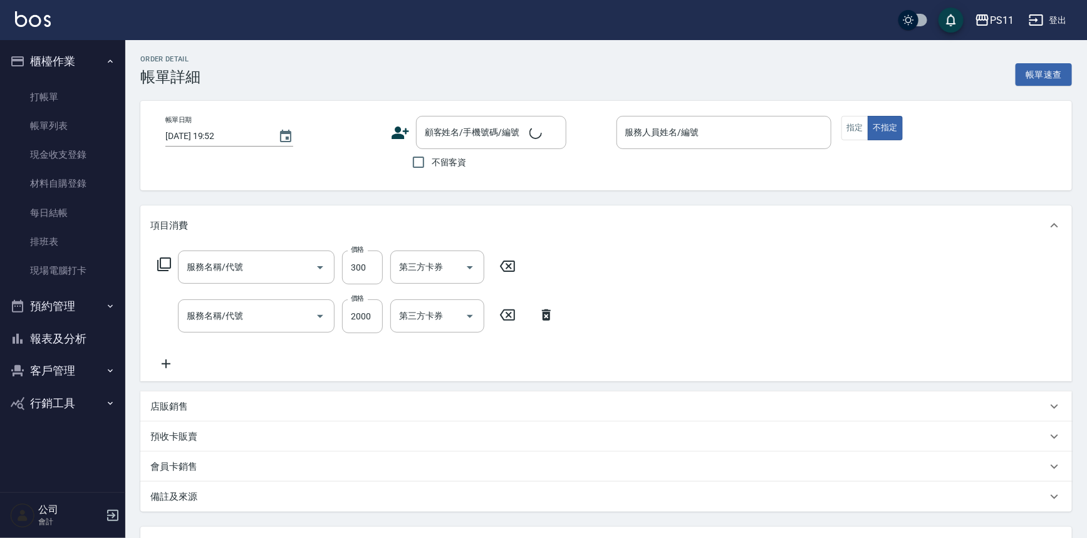
type input "[DATE] 15:55"
type input "[PERSON_NAME]-8"
type input "剪髮(2300)"
type input "2000以上染髮(42000)"
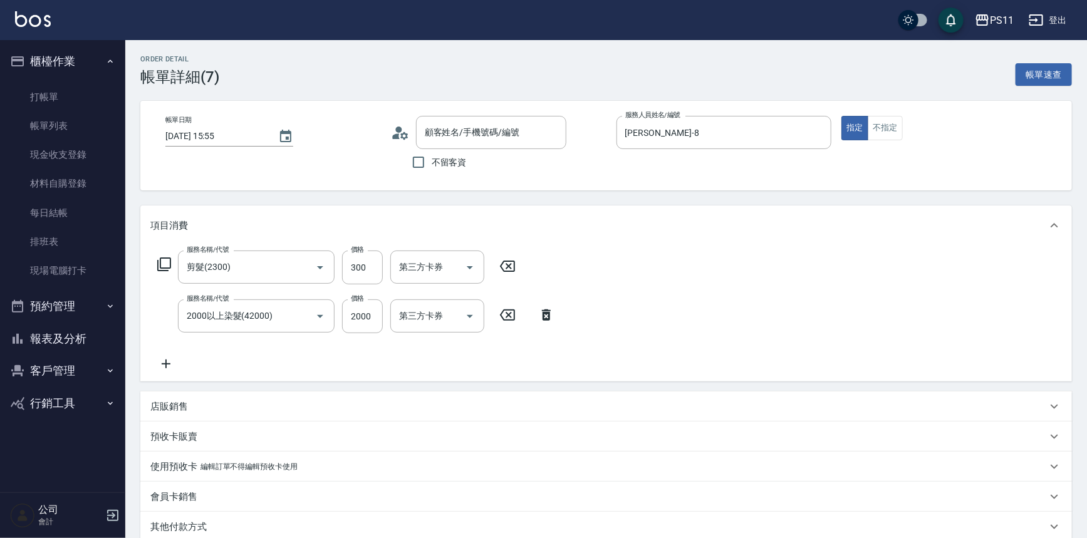
type input "[PERSON_NAME]/0932132383/2657"
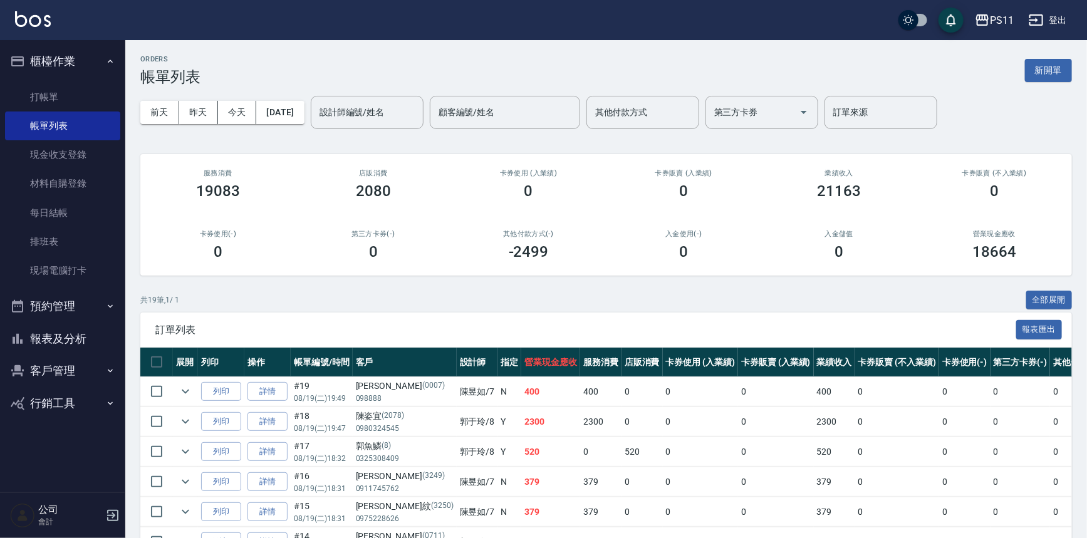
click at [520, 288] on div "ORDERS 帳單列表 新開單 [DATE] [DATE] [DATE] [DATE] 設計師編號/姓名 設計師編號/姓名 顧客編號/姓名 顧客編號/姓名 其…" at bounding box center [606, 519] width 962 height 958
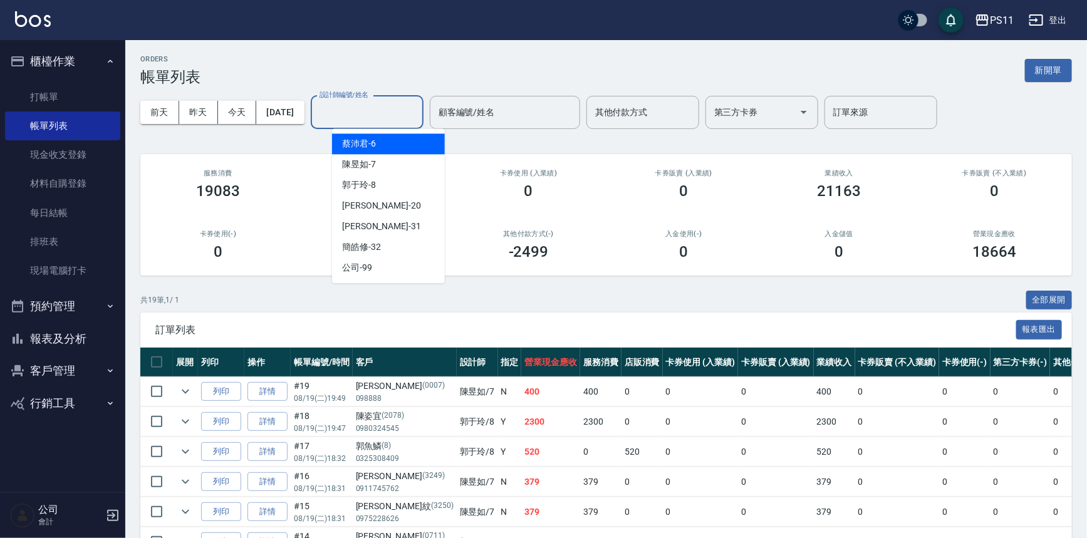
click at [390, 107] on input "設計師編號/姓名" at bounding box center [367, 113] width 102 height 22
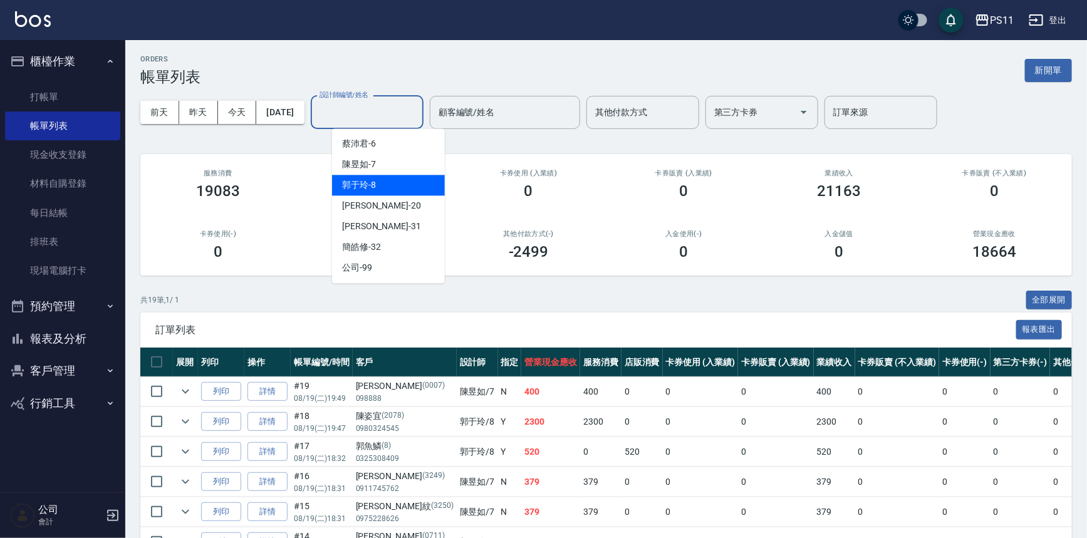
click at [411, 186] on div "[PERSON_NAME]-8" at bounding box center [388, 185] width 113 height 21
type input "[PERSON_NAME]-8"
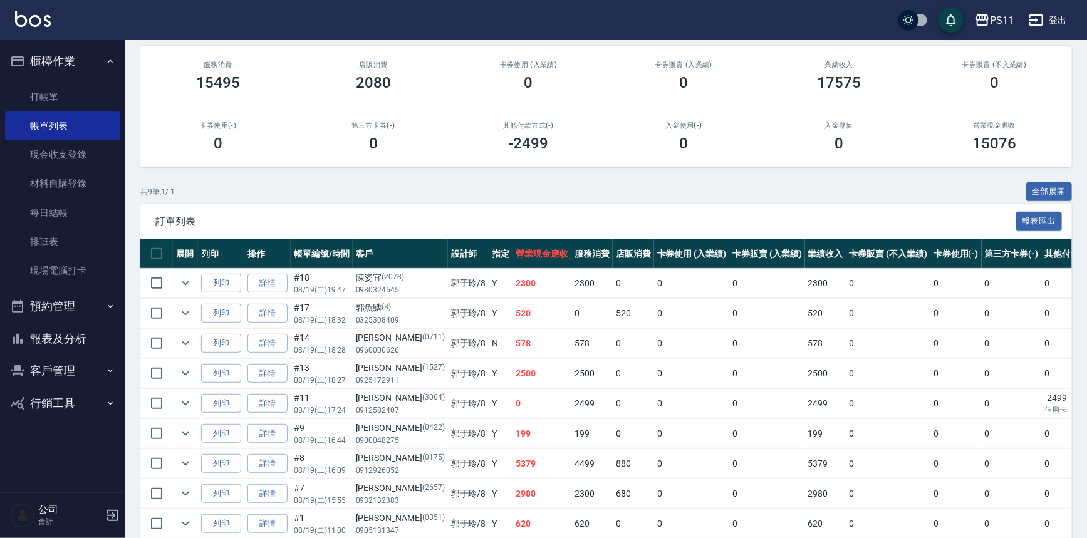
scroll to position [165, 0]
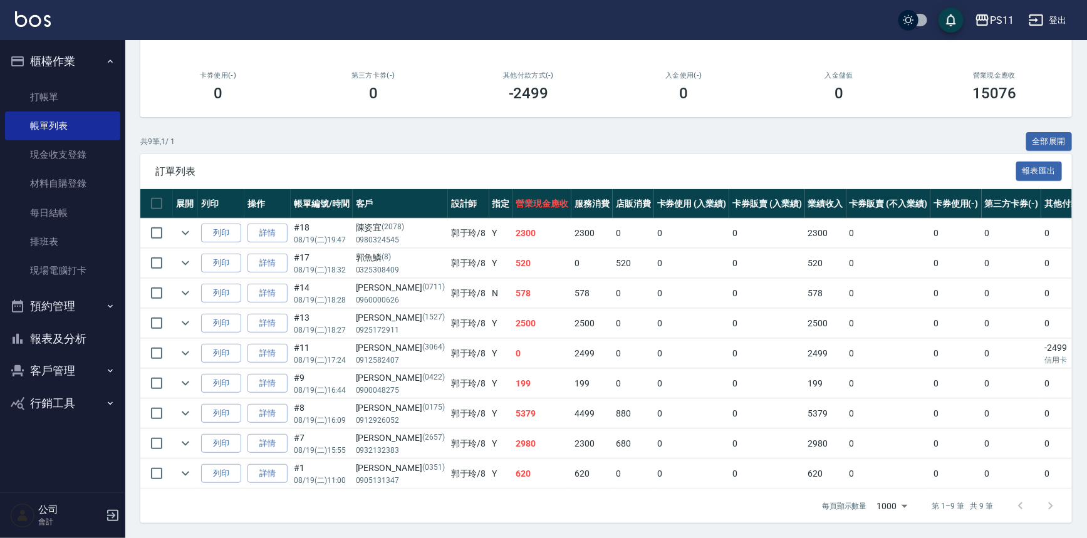
drag, startPoint x: 515, startPoint y: 452, endPoint x: 509, endPoint y: 269, distance: 183.7
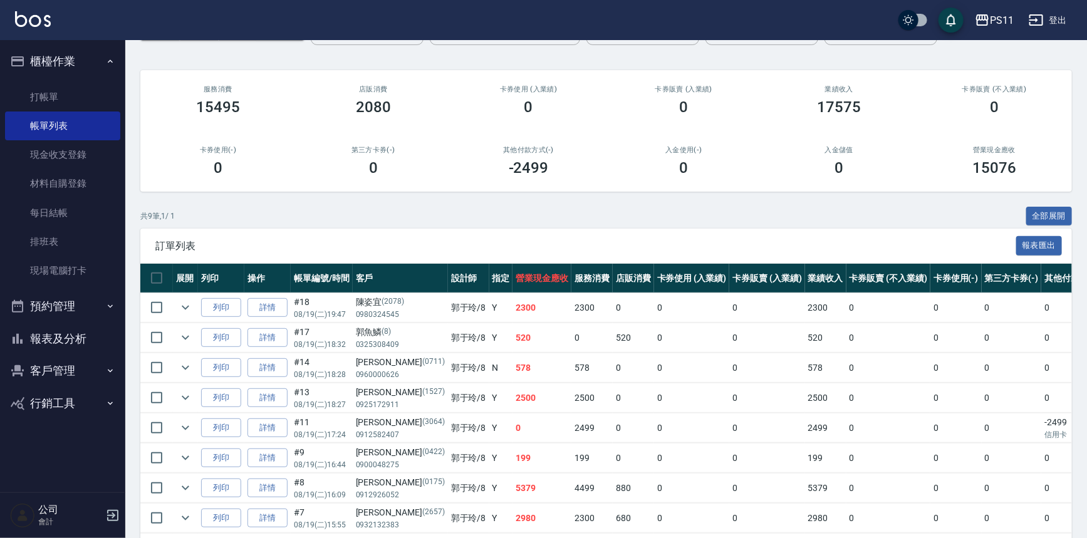
click at [94, 350] on button "報表及分析" at bounding box center [62, 339] width 115 height 33
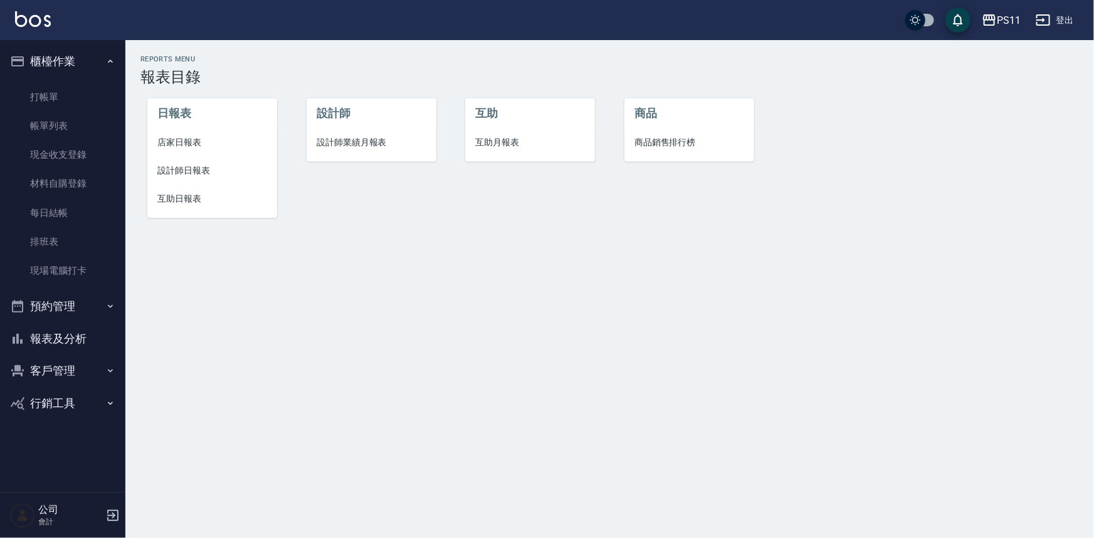
click at [198, 142] on span "店家日報表" at bounding box center [212, 142] width 110 height 13
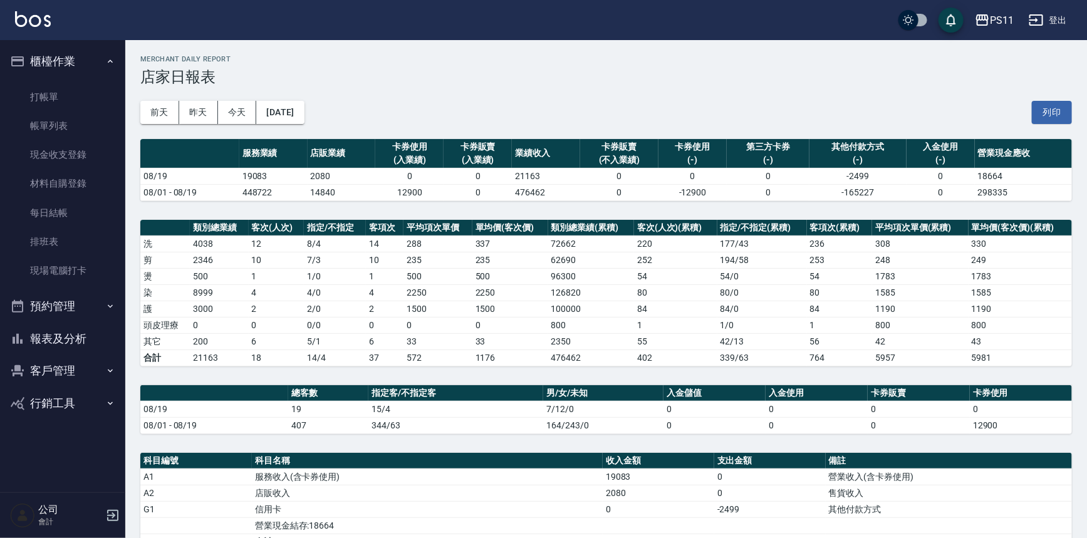
click at [719, 309] on td "84 / 0" at bounding box center [763, 309] width 90 height 16
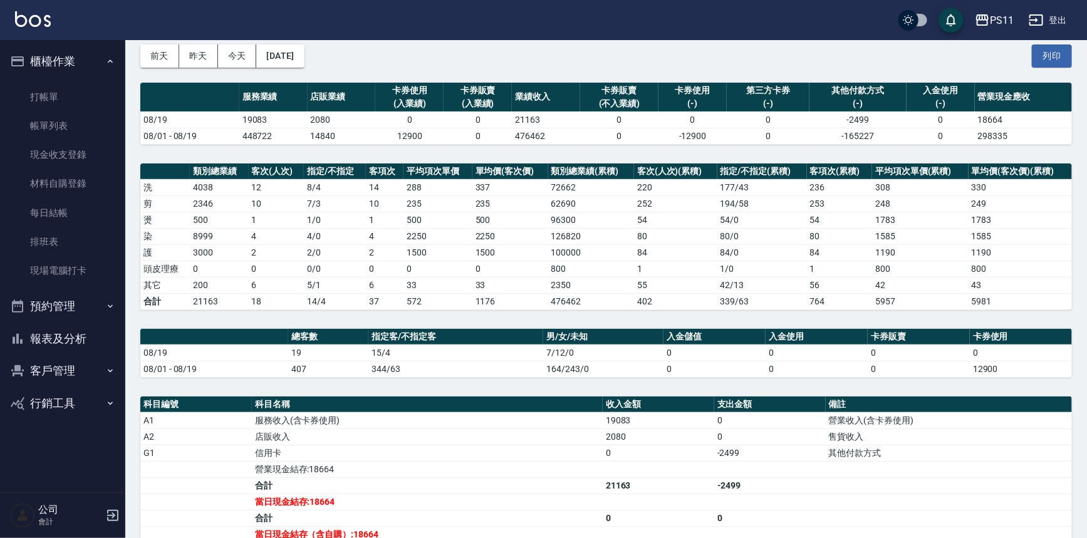
scroll to position [113, 0]
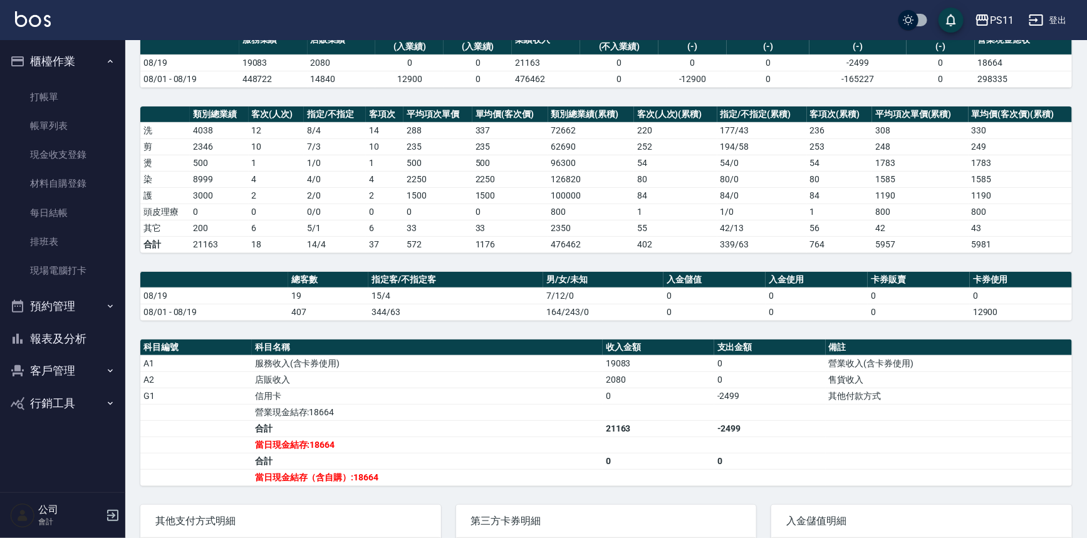
click at [34, 327] on button "報表及分析" at bounding box center [62, 339] width 115 height 33
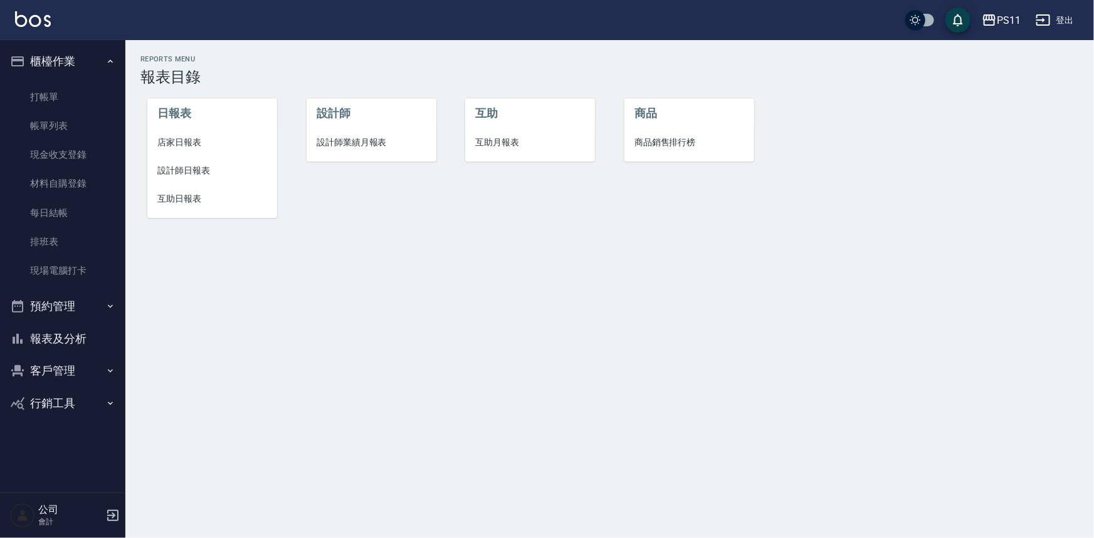
click at [202, 175] on span "設計師日報表" at bounding box center [212, 170] width 110 height 13
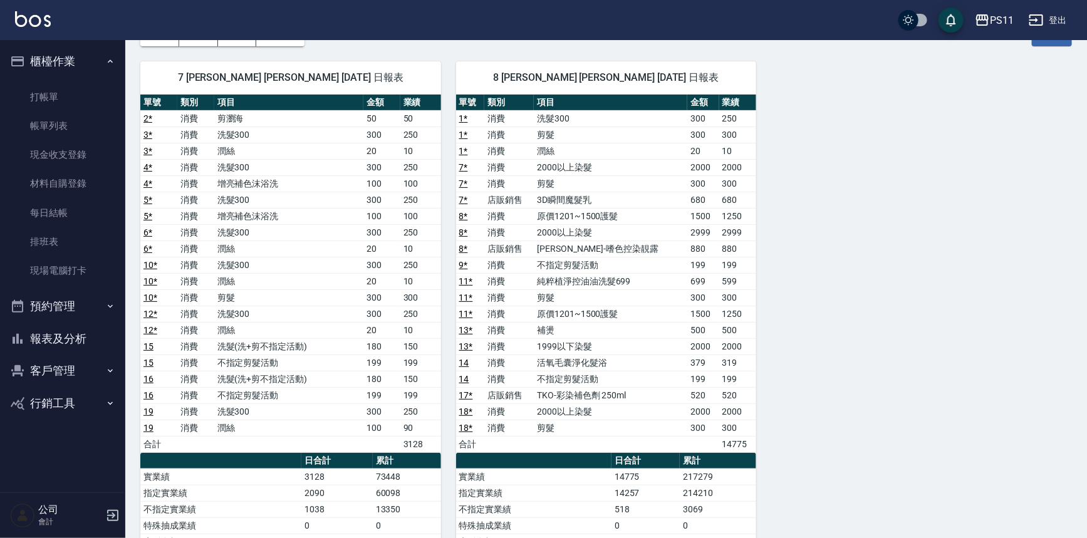
scroll to position [280, 0]
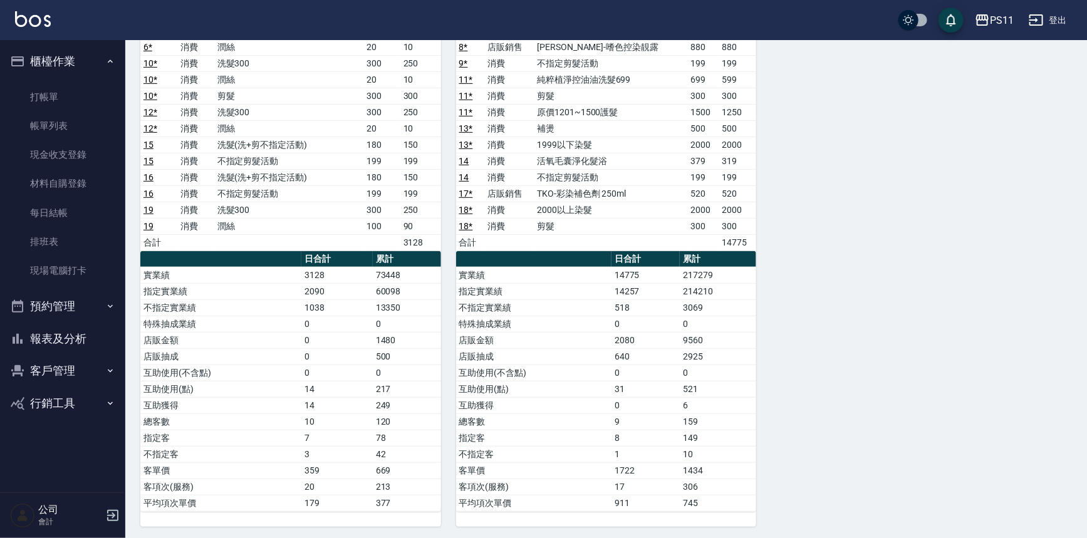
click at [894, 392] on div "7 [PERSON_NAME] [PERSON_NAME] [DATE] 日報表 單號 類別 項目 金額 業績 2 * 消費 剪瀏海 50 50 3 * 消費…" at bounding box center [598, 186] width 947 height 682
